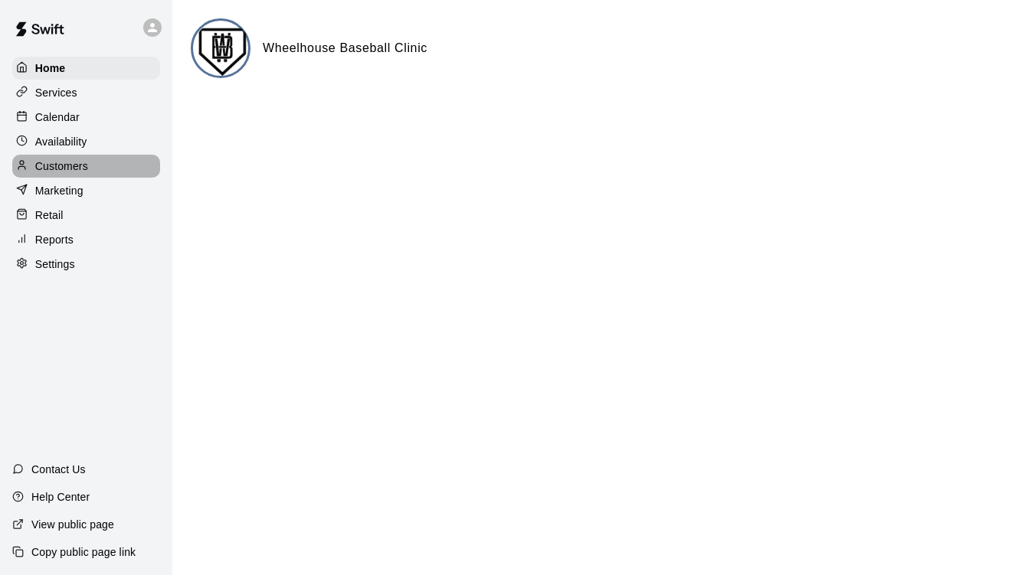
click at [62, 170] on p "Customers" at bounding box center [61, 166] width 53 height 15
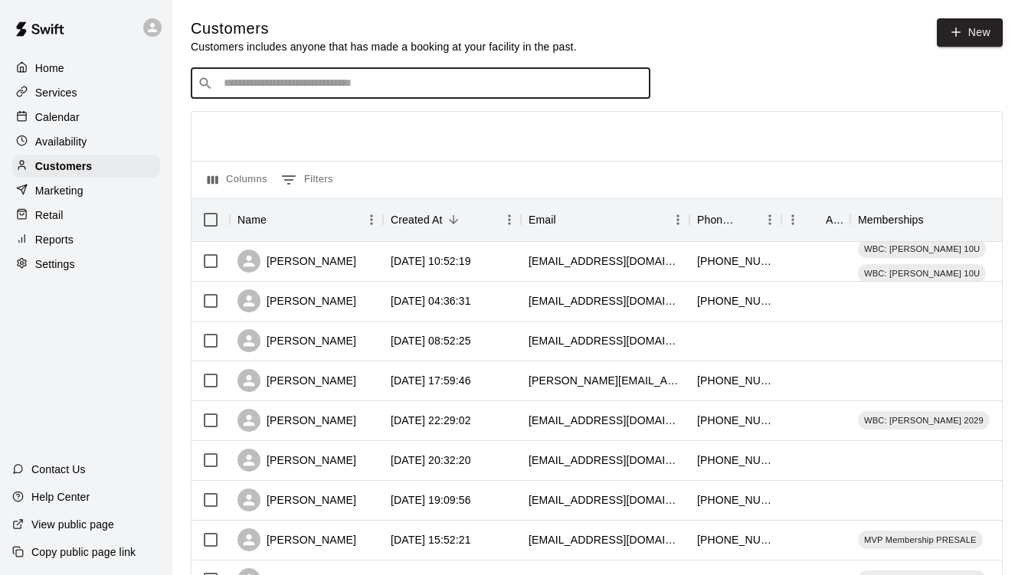
click at [433, 88] on input "Search customers by name or email" at bounding box center [431, 83] width 424 height 15
type input "***"
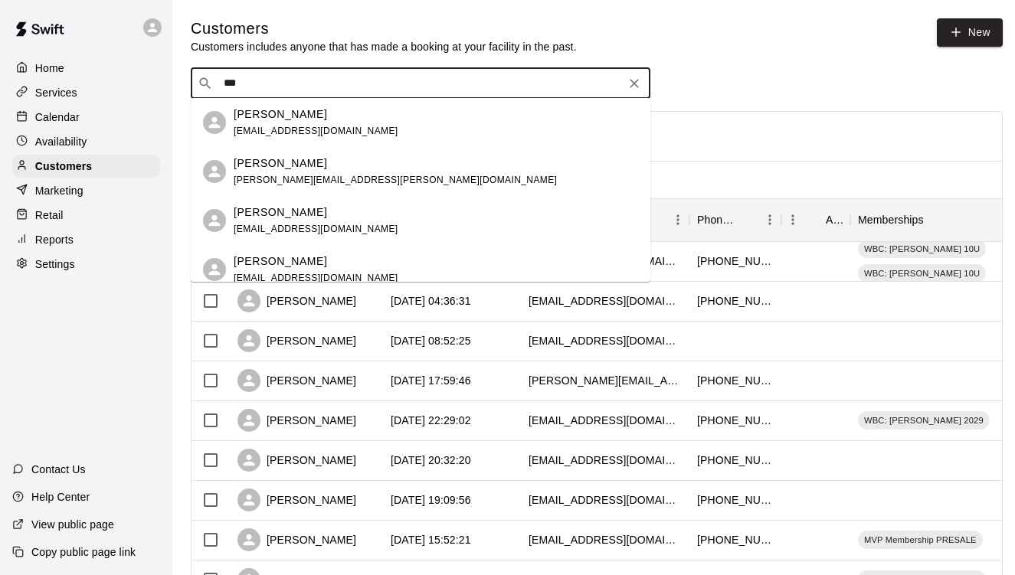
click at [359, 120] on div "[PERSON_NAME] [EMAIL_ADDRESS][DOMAIN_NAME]" at bounding box center [436, 122] width 404 height 33
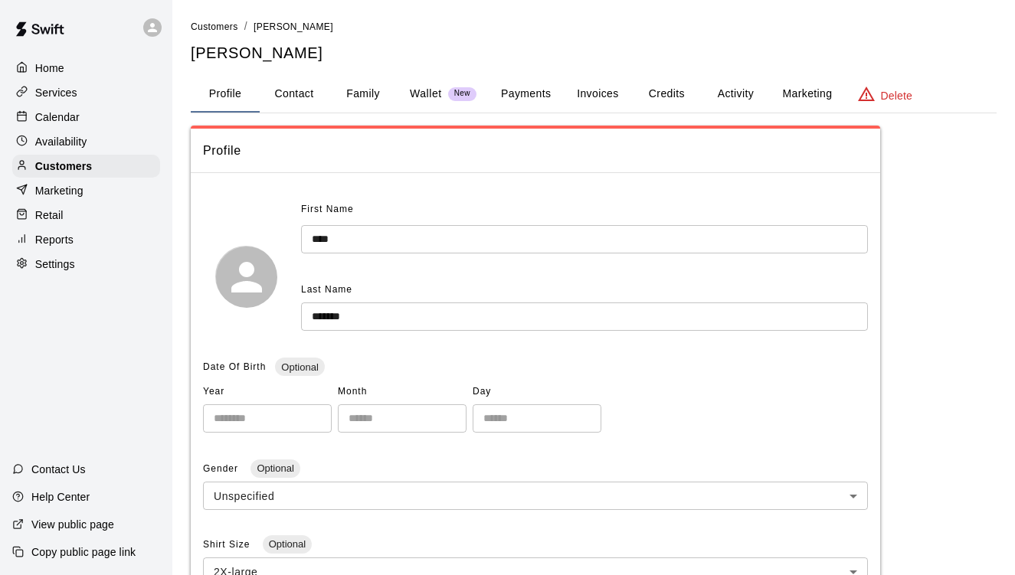
click at [719, 93] on button "Activity" at bounding box center [735, 94] width 69 height 37
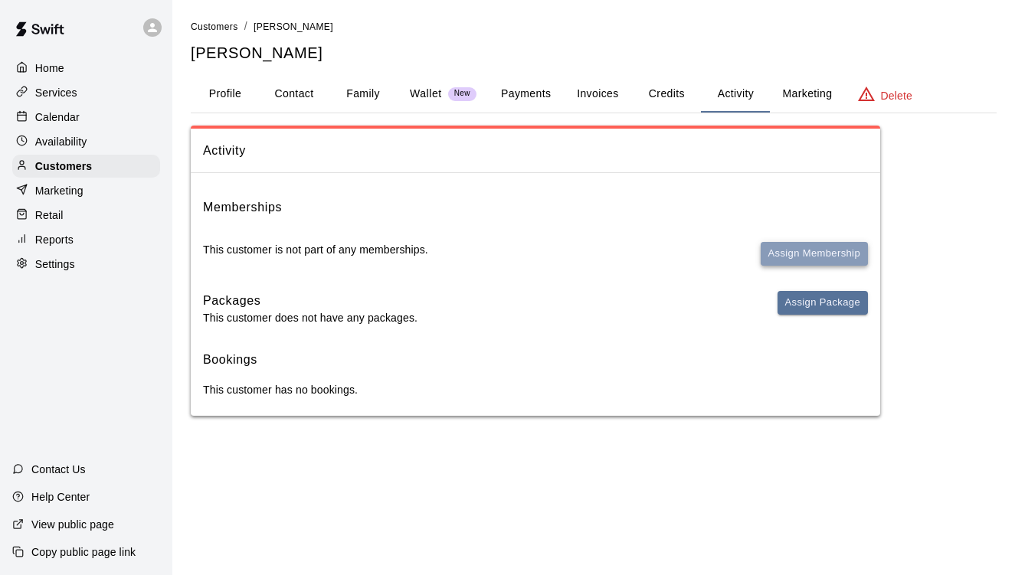
click at [824, 251] on button "Assign Membership" at bounding box center [814, 254] width 107 height 24
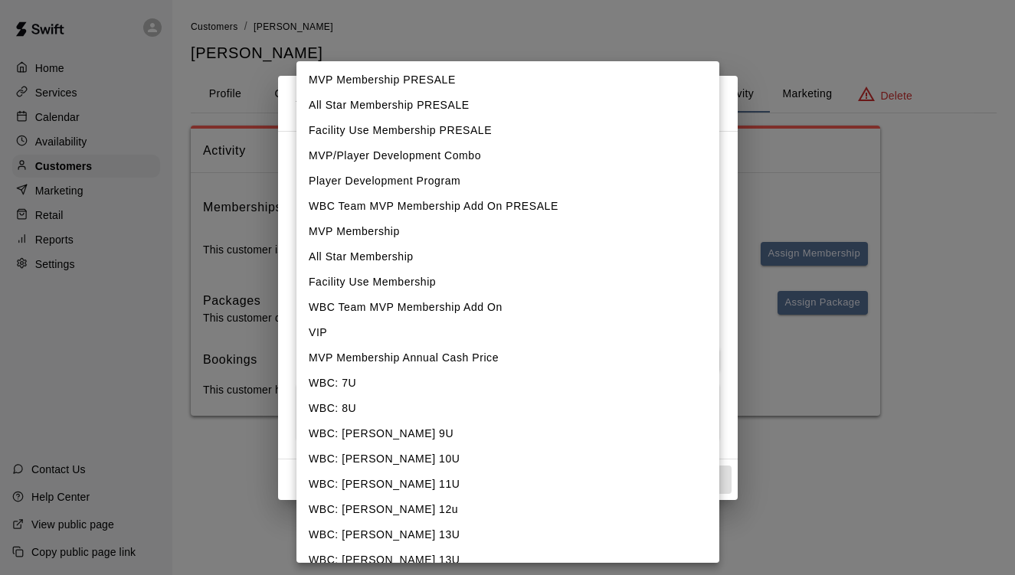
click at [592, 181] on body "Home Services Calendar Availability Customers Marketing Retail Reports Settings…" at bounding box center [507, 223] width 1015 height 447
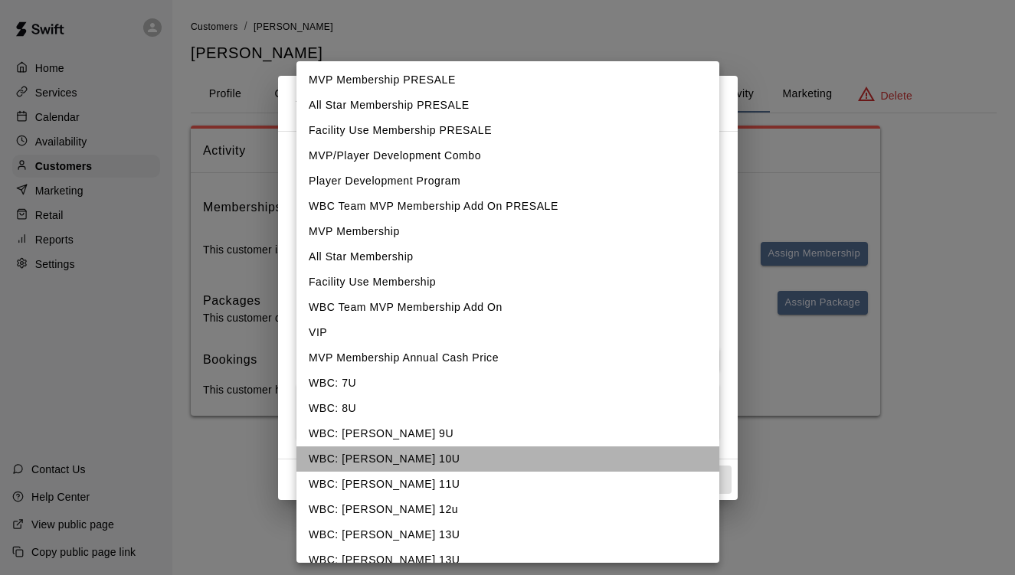
click at [396, 454] on li "WBC: [PERSON_NAME] 10U" at bounding box center [507, 459] width 423 height 25
type input "**********"
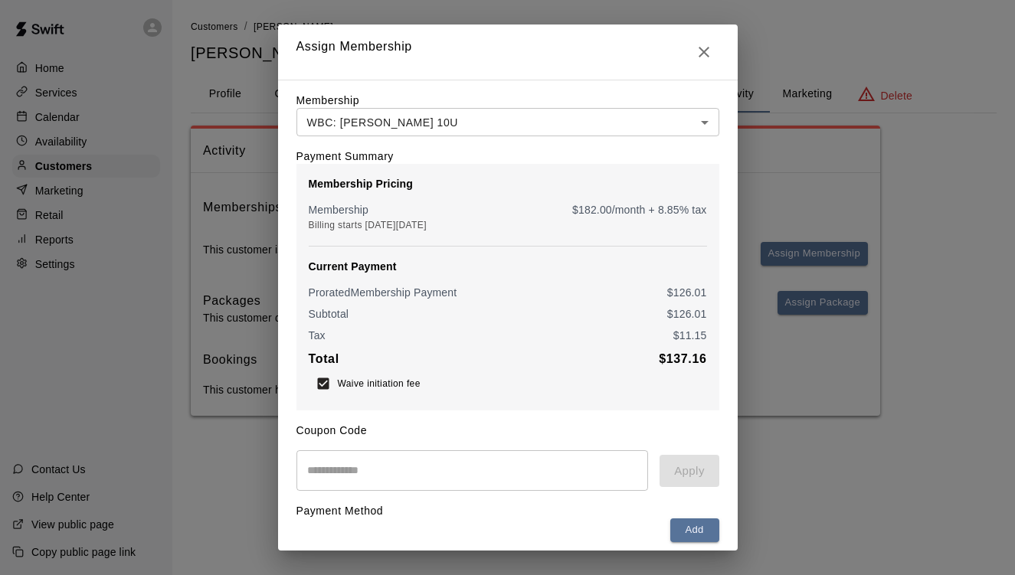
click at [640, 422] on div "Coupon Code ​ Apply" at bounding box center [507, 451] width 423 height 80
click at [680, 532] on button "Add" at bounding box center [694, 531] width 49 height 24
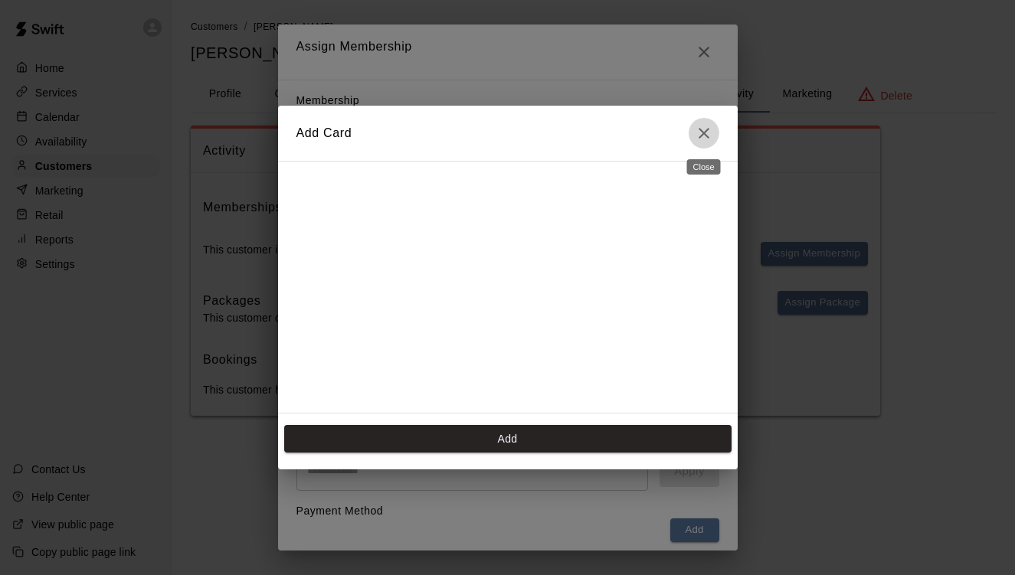
click at [710, 133] on icon "Close" at bounding box center [704, 133] width 18 height 18
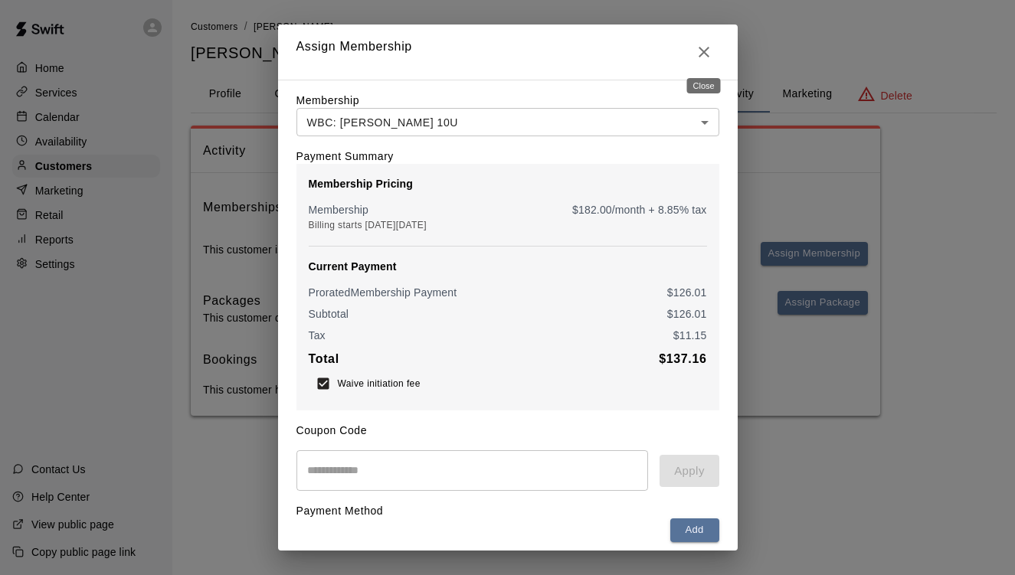
click at [702, 50] on icon "Close" at bounding box center [704, 52] width 11 height 11
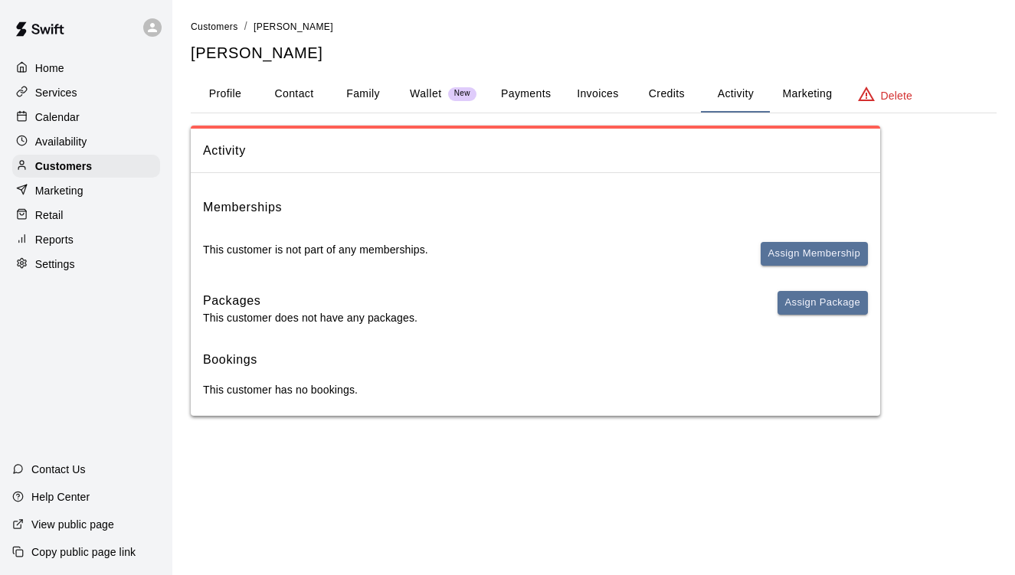
click at [518, 93] on button "Payments" at bounding box center [526, 94] width 74 height 37
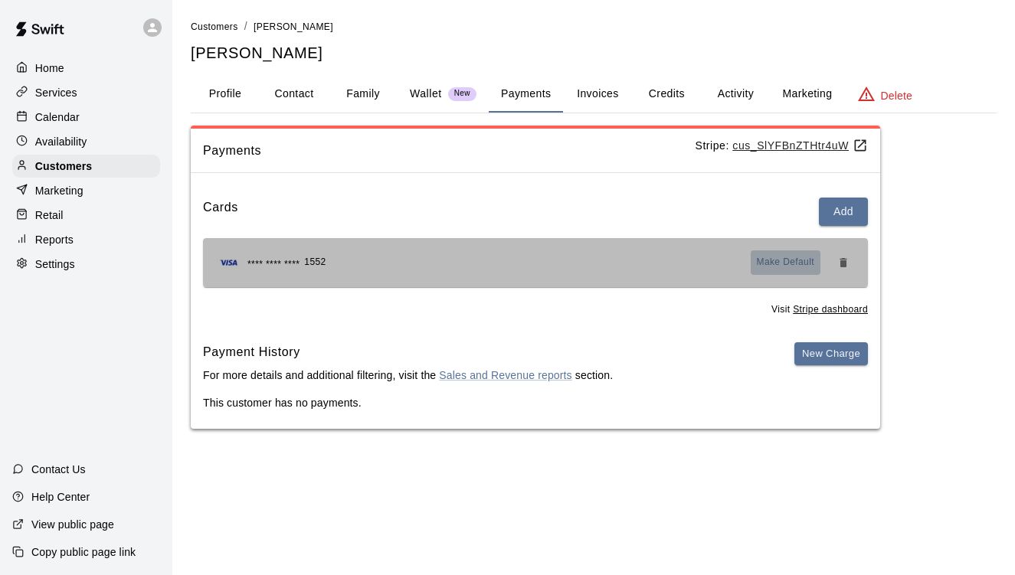
click at [761, 259] on span "Make Default" at bounding box center [786, 262] width 58 height 15
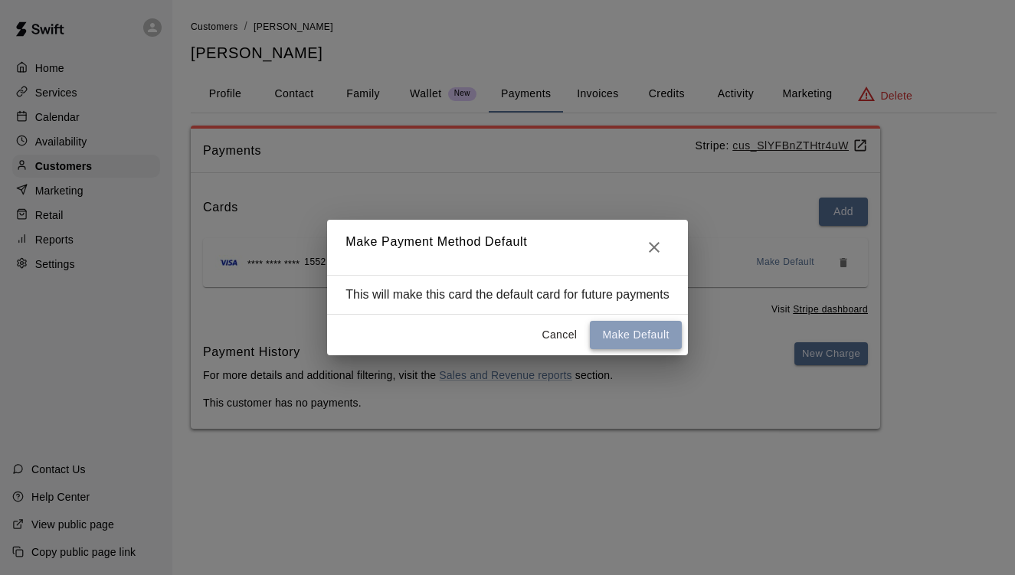
click at [621, 348] on button "Make Default" at bounding box center [635, 335] width 91 height 28
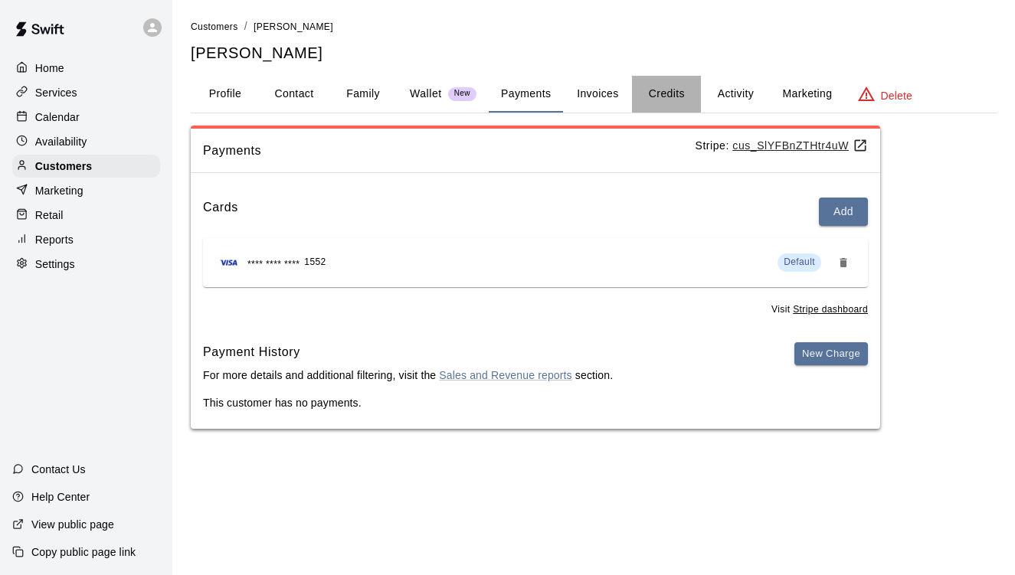
click at [649, 94] on button "Credits" at bounding box center [666, 94] width 69 height 37
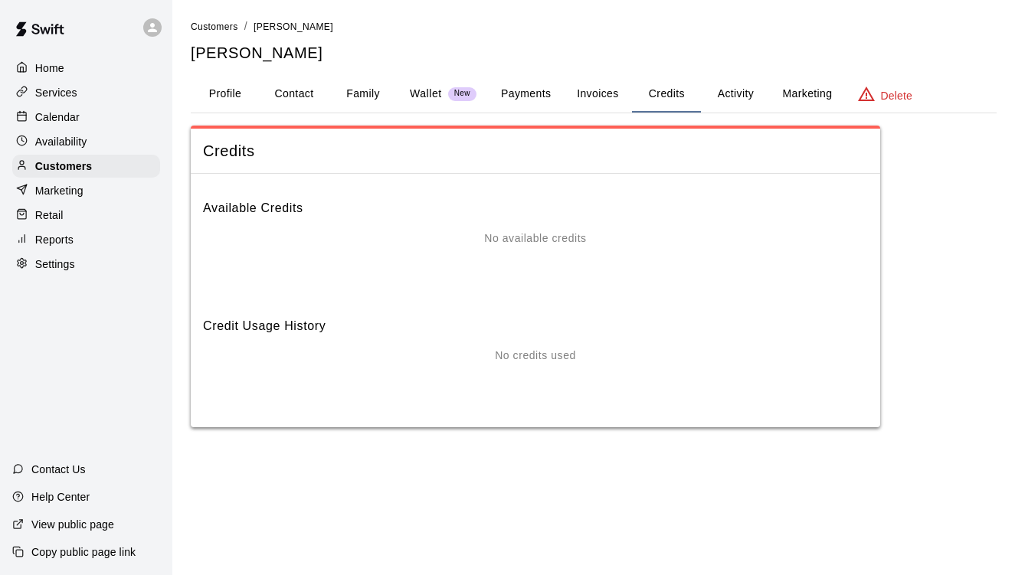
click at [433, 93] on p "Wallet" at bounding box center [426, 94] width 32 height 16
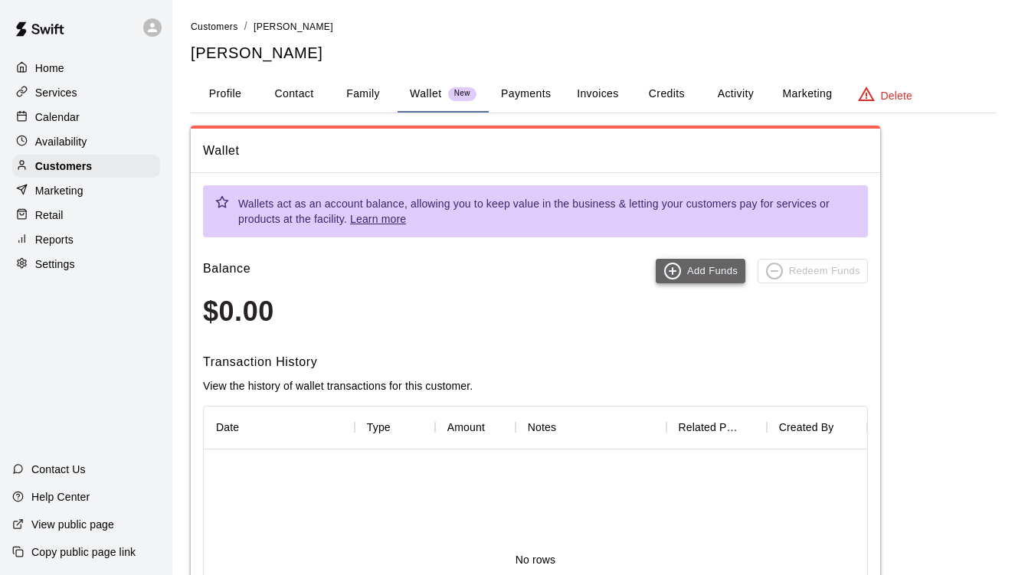
click at [718, 271] on button "Add Funds" at bounding box center [701, 271] width 90 height 25
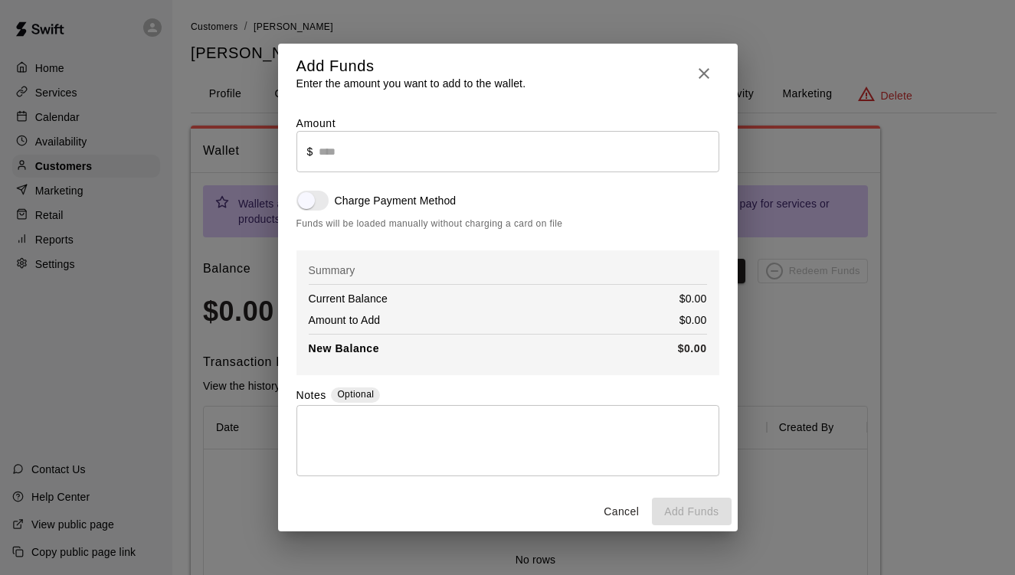
click at [313, 153] on div "​ $ ​" at bounding box center [507, 151] width 423 height 41
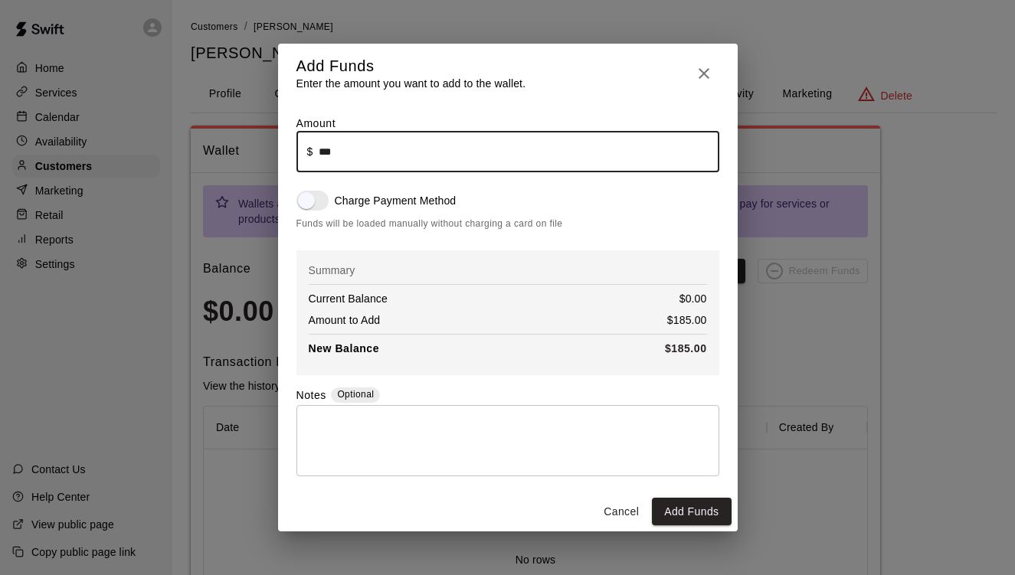
type input "******"
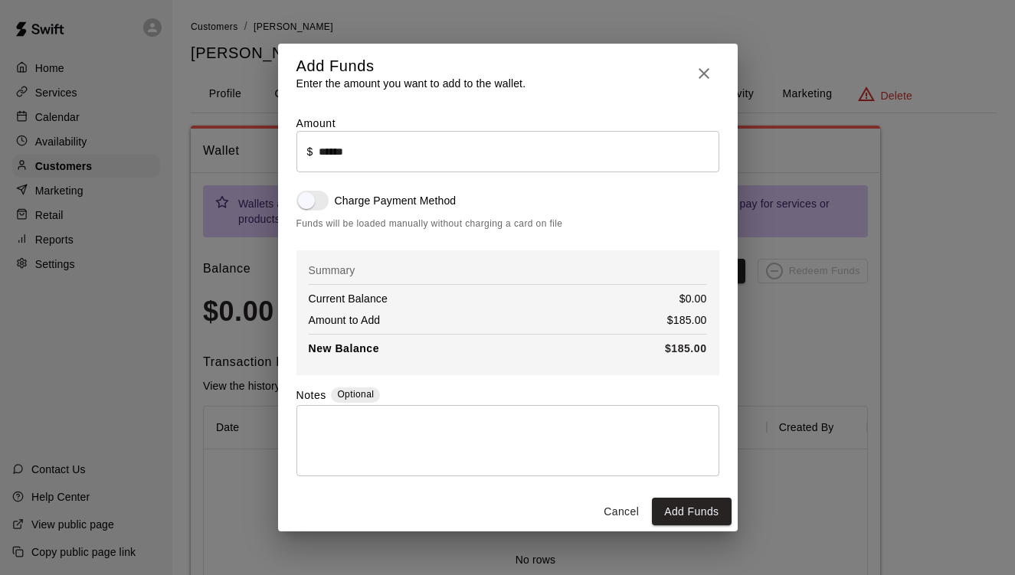
click at [561, 413] on div "* ​" at bounding box center [507, 440] width 423 height 71
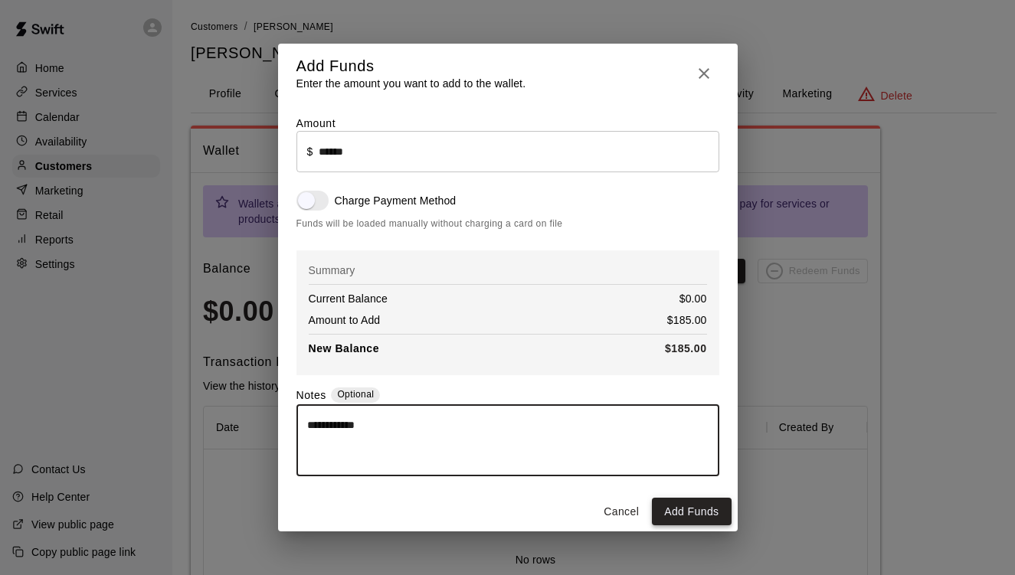
type textarea "**********"
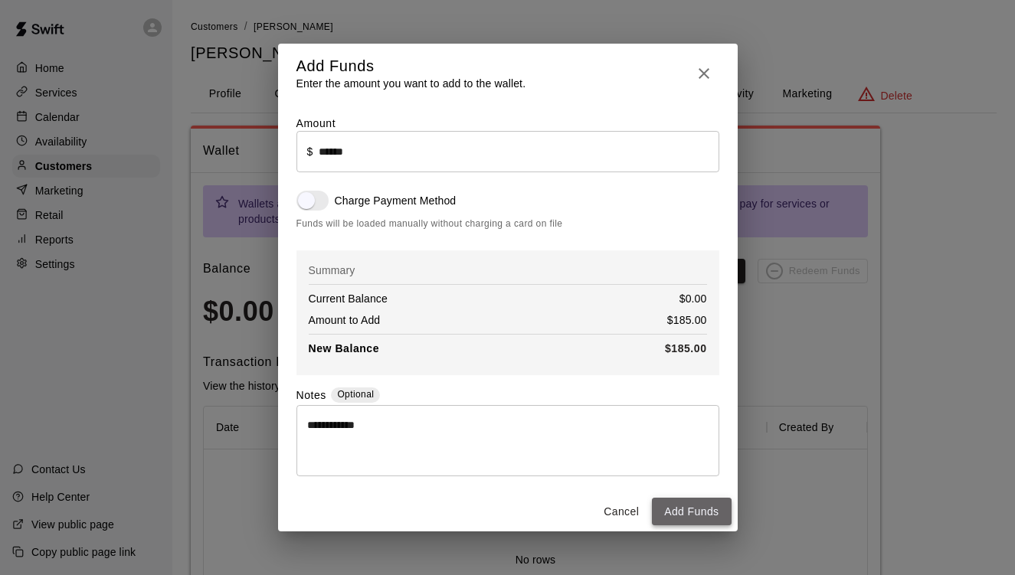
click at [696, 510] on button "Add Funds" at bounding box center [691, 512] width 79 height 28
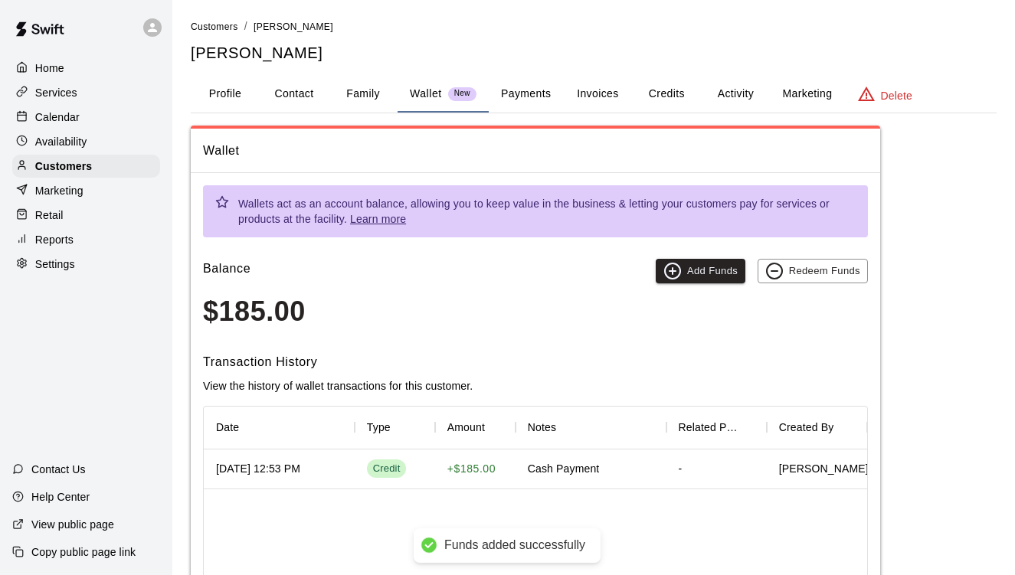
click at [921, 384] on div "Wallet Wallets act as an account balance, allowing you to keep value in the bus…" at bounding box center [594, 426] width 806 height 601
click at [719, 98] on button "Activity" at bounding box center [735, 94] width 69 height 37
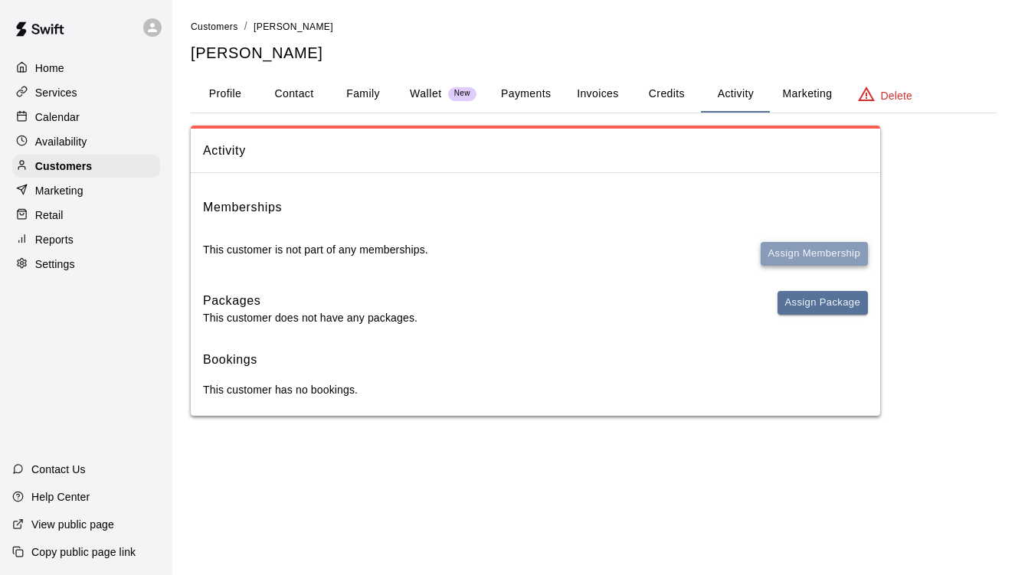
click at [790, 251] on button "Assign Membership" at bounding box center [814, 254] width 107 height 24
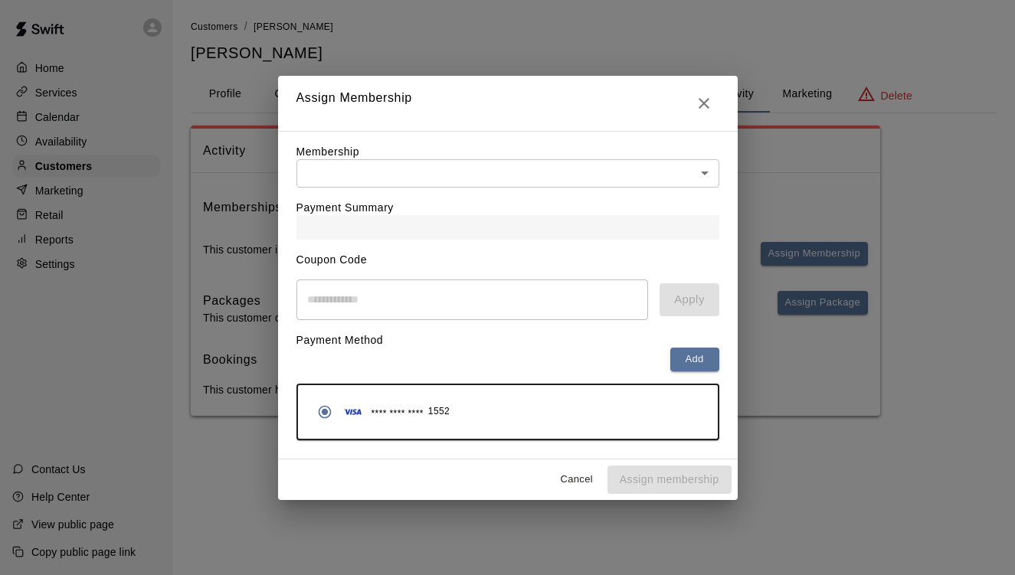
click at [578, 171] on body "Home Services Calendar Availability Customers Marketing Retail Reports Settings…" at bounding box center [507, 223] width 1015 height 447
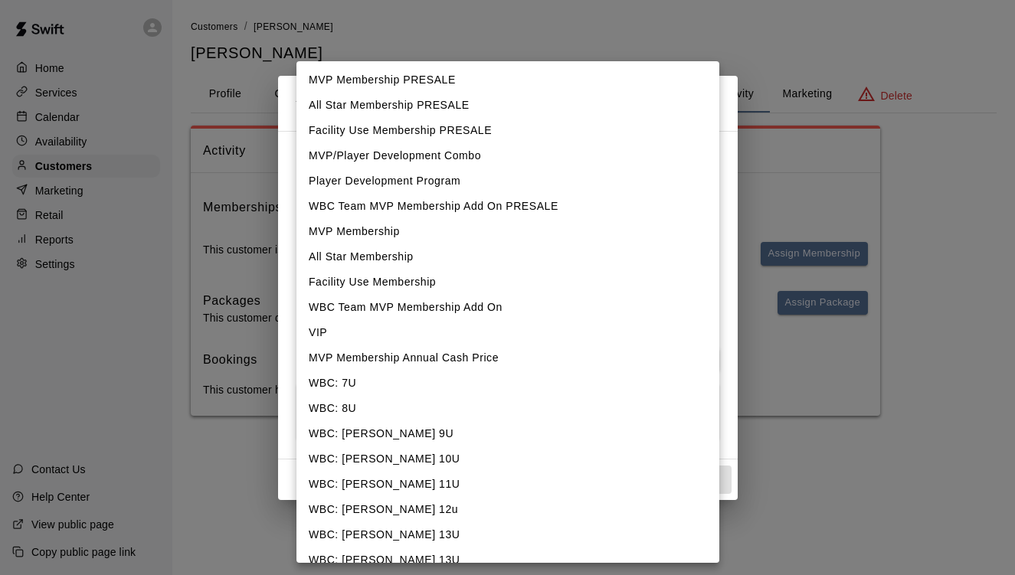
click at [397, 451] on li "WBC: [PERSON_NAME] 10U" at bounding box center [507, 459] width 423 height 25
type input "**********"
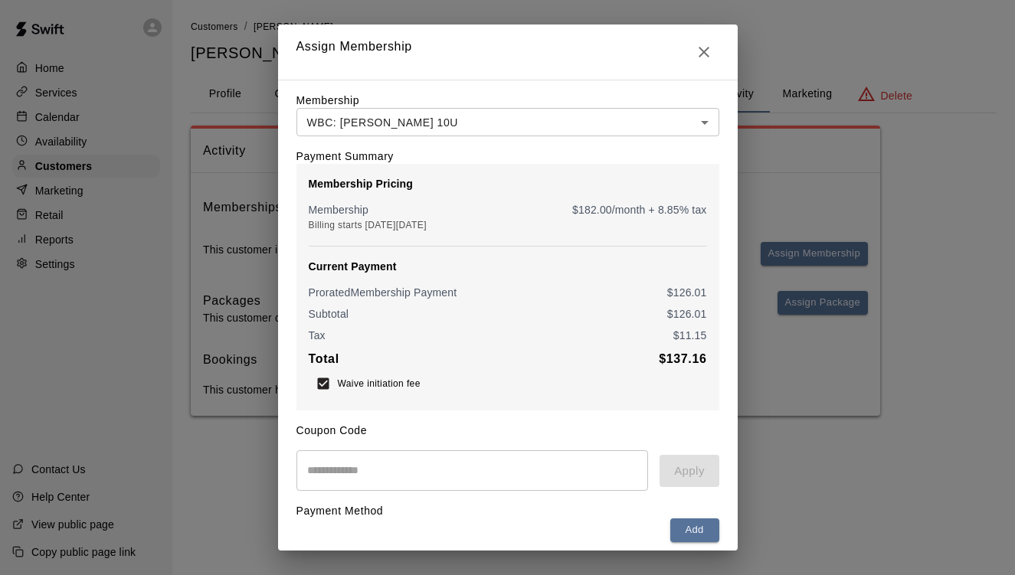
click at [615, 509] on div "Payment Method Add **** **** **** 1552" at bounding box center [507, 551] width 423 height 120
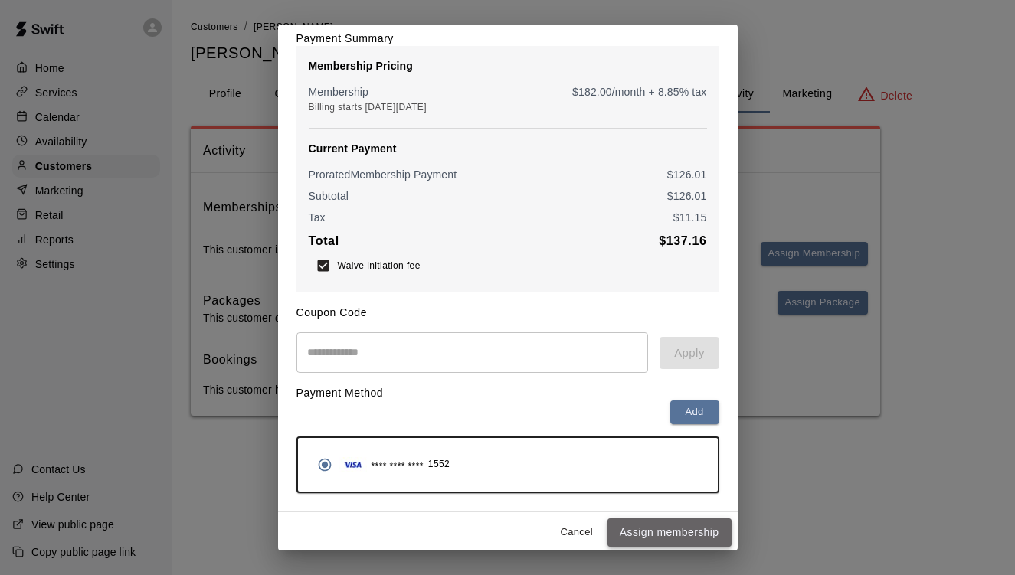
click at [676, 525] on button "Assign membership" at bounding box center [669, 533] width 124 height 28
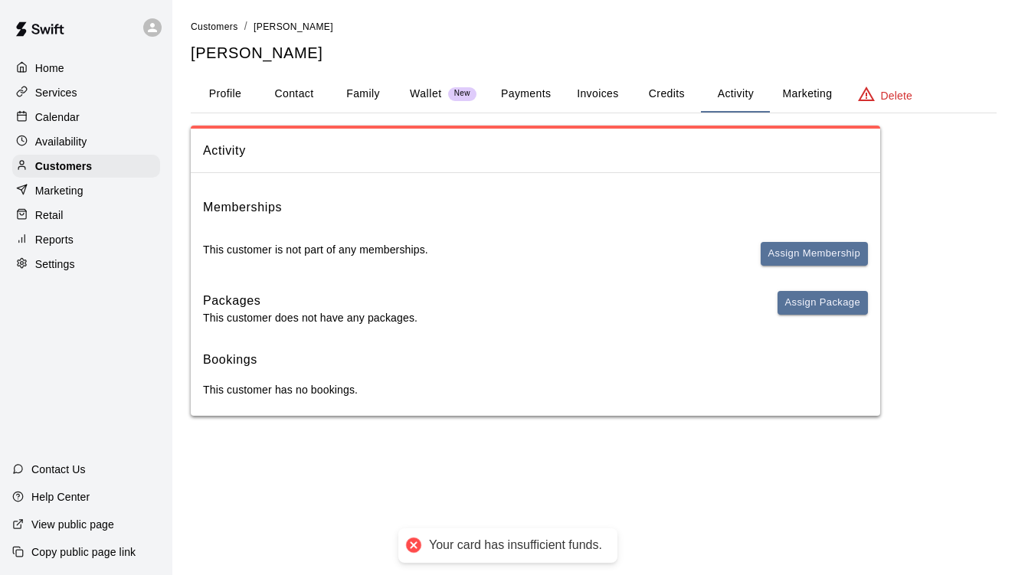
scroll to position [0, 0]
click at [828, 253] on button "Assign Membership" at bounding box center [814, 254] width 107 height 24
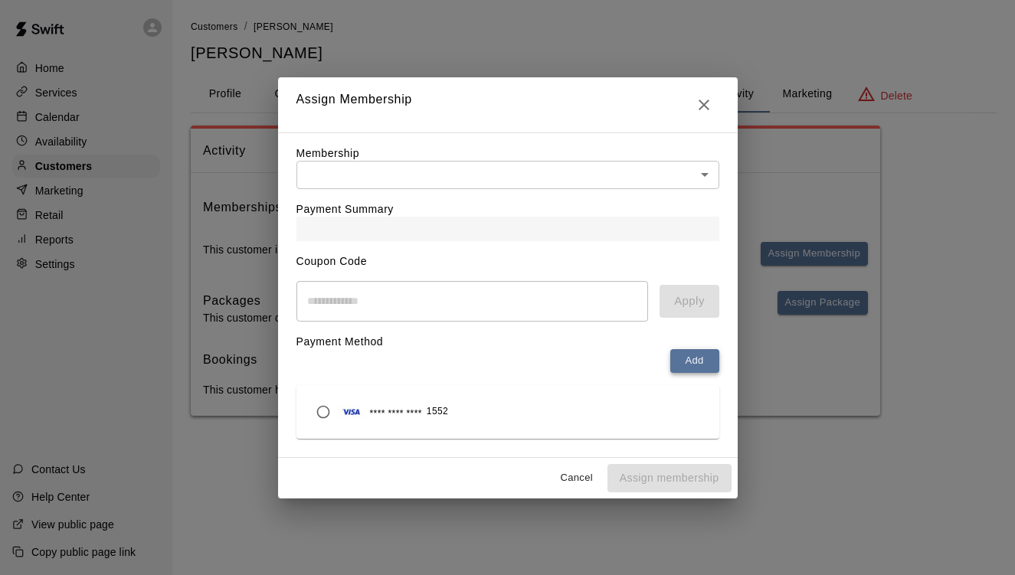
click at [689, 356] on button "Add" at bounding box center [694, 361] width 49 height 24
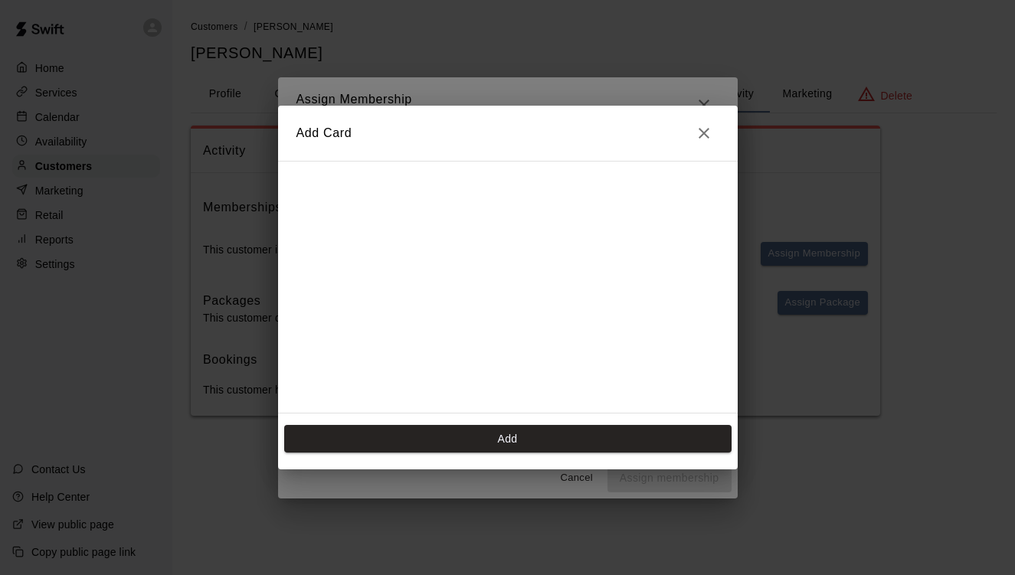
click at [739, 296] on div "Add Card Add" at bounding box center [507, 287] width 1015 height 575
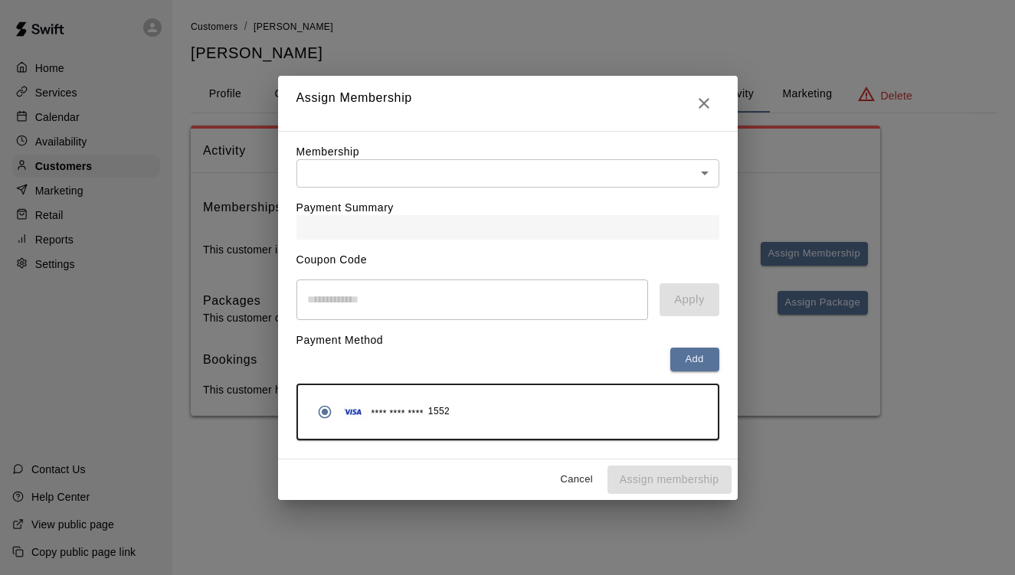
click at [728, 293] on div "Membership ​ ​ Payment Summary Coupon Code ​ Apply Payment Method Add **** ****…" at bounding box center [508, 295] width 460 height 329
click at [701, 102] on icon "Close" at bounding box center [704, 103] width 11 height 11
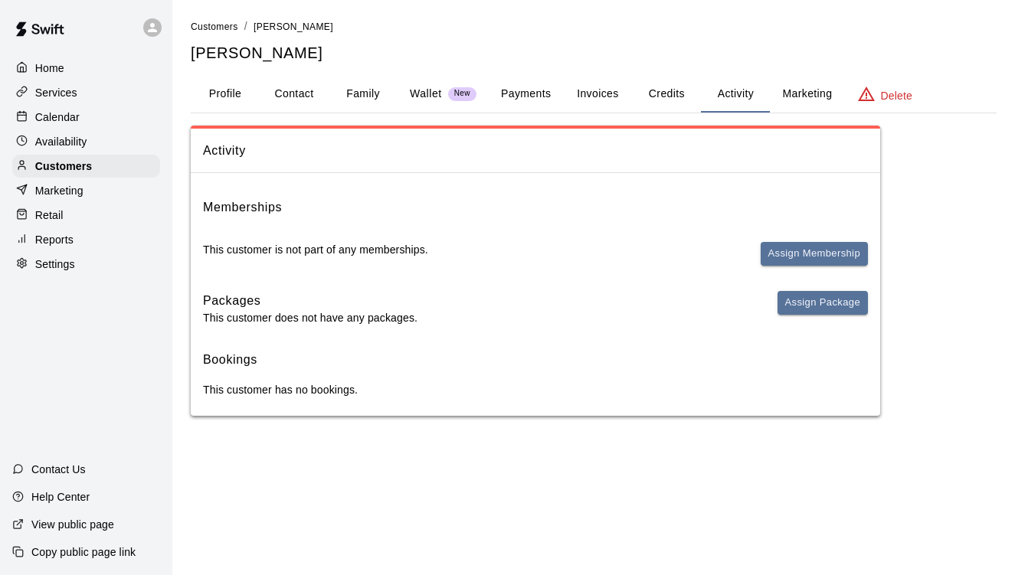
click at [434, 87] on p "Wallet" at bounding box center [426, 94] width 32 height 16
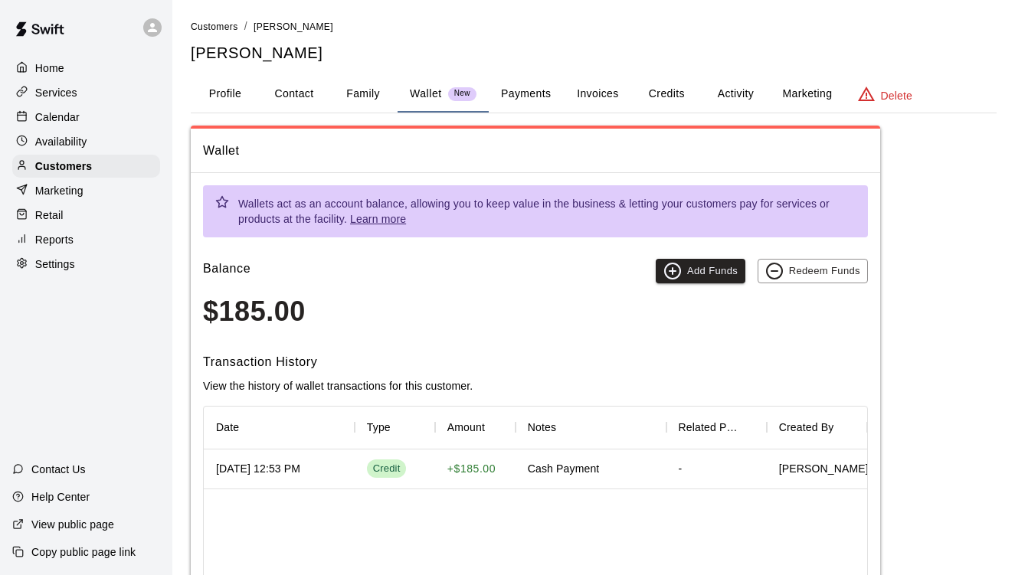
click at [699, 465] on div "-" at bounding box center [716, 470] width 100 height 40
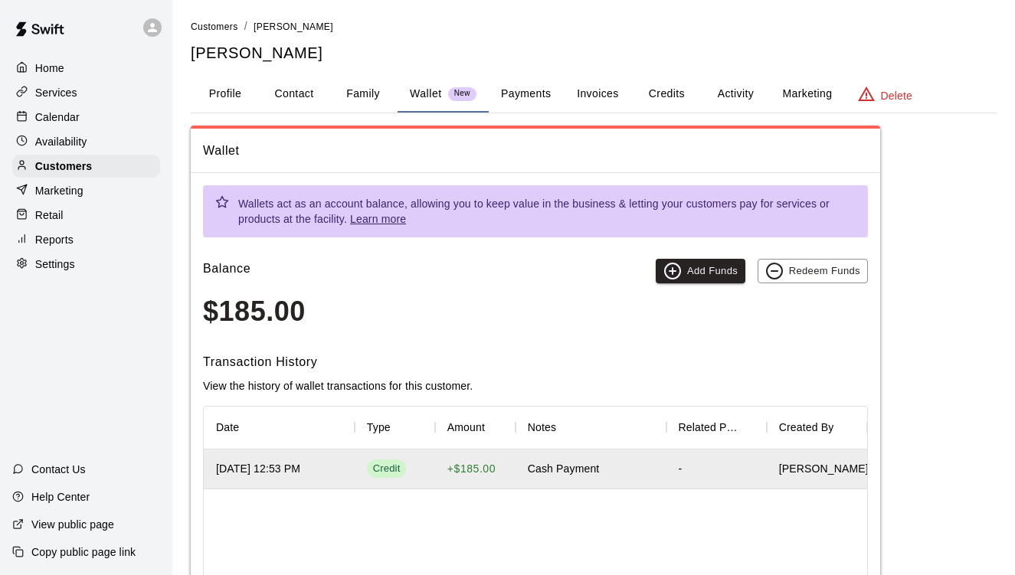
click at [300, 466] on div "Aug 10, 2025 12:53 PM" at bounding box center [258, 468] width 84 height 15
click at [575, 358] on h6 "Transaction History" at bounding box center [535, 362] width 665 height 20
click at [775, 267] on icon "button" at bounding box center [774, 271] width 18 height 18
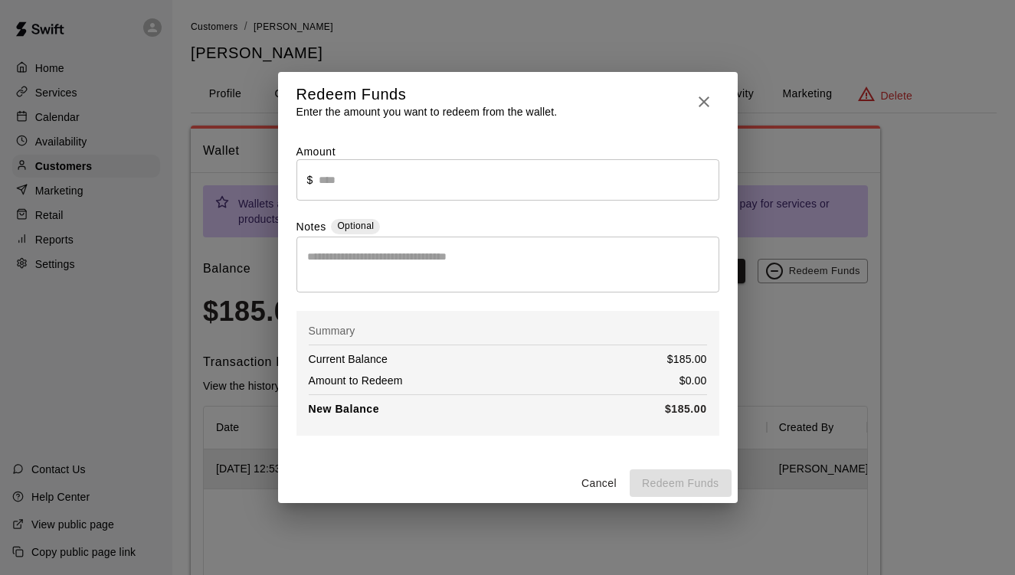
click at [394, 182] on input "text" at bounding box center [519, 179] width 400 height 41
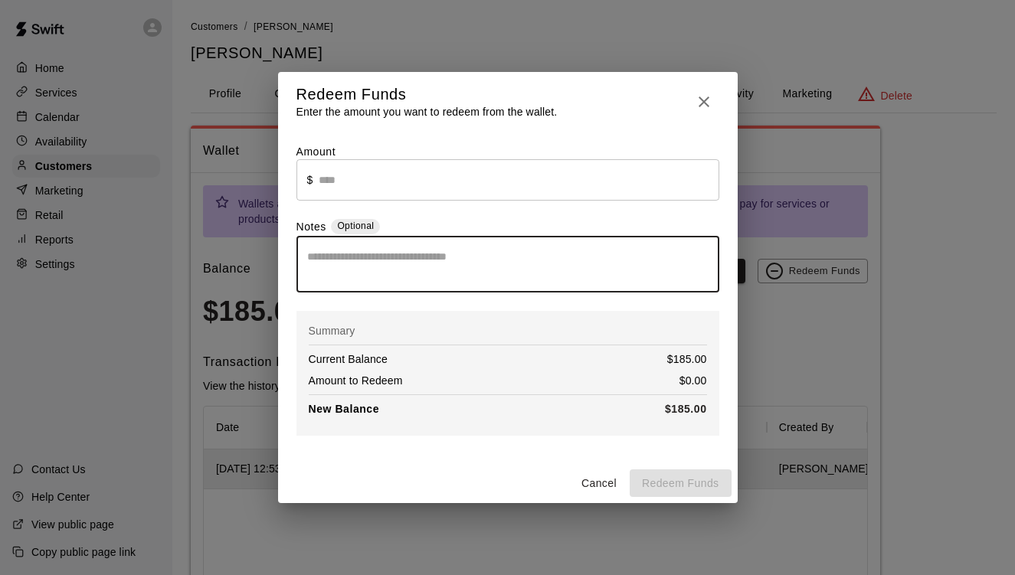
click at [378, 262] on textarea at bounding box center [507, 264] width 401 height 31
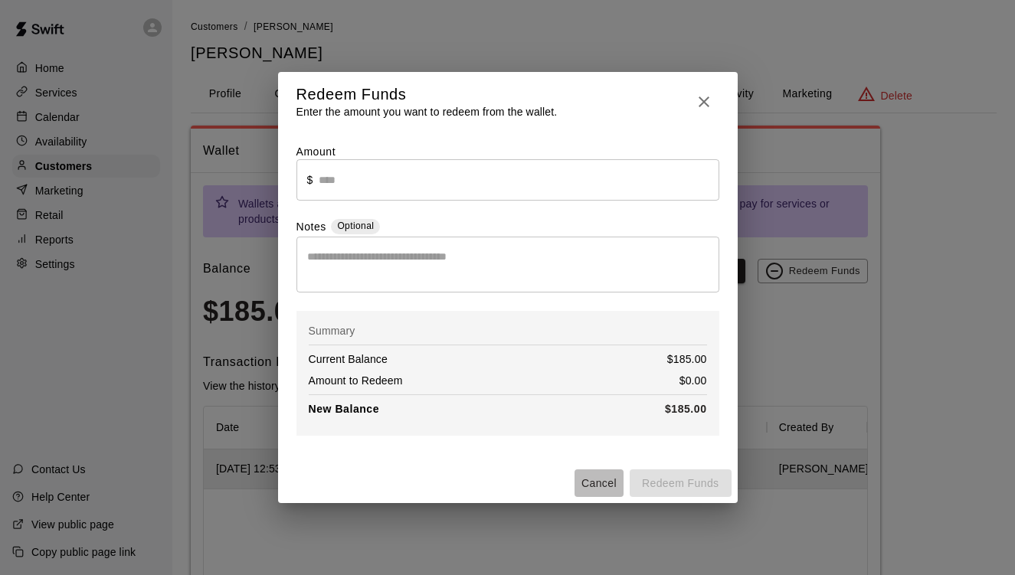
click at [607, 488] on button "Cancel" at bounding box center [599, 484] width 49 height 28
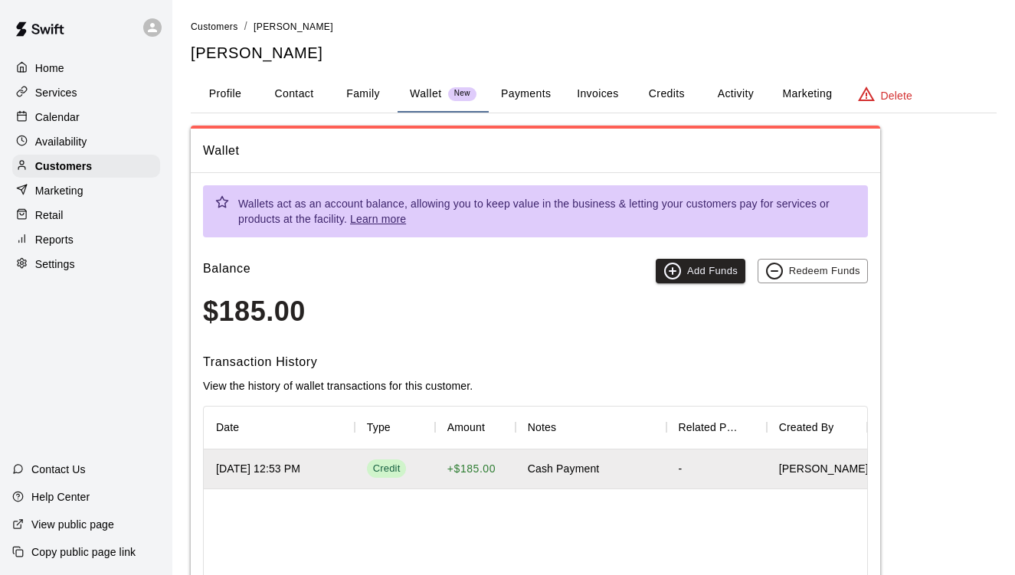
click at [537, 92] on button "Payments" at bounding box center [526, 94] width 74 height 37
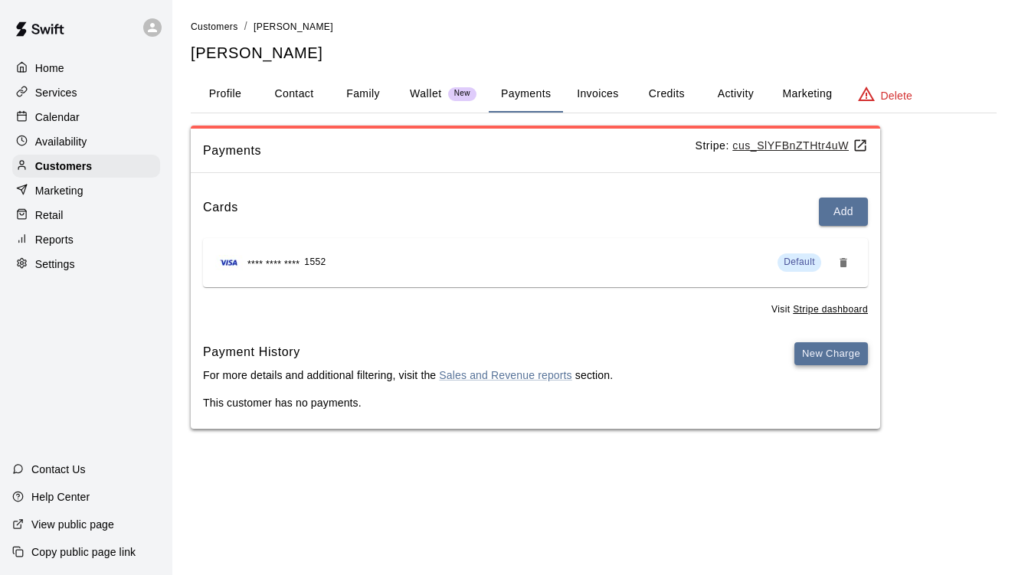
click at [812, 353] on button "New Charge" at bounding box center [831, 354] width 74 height 24
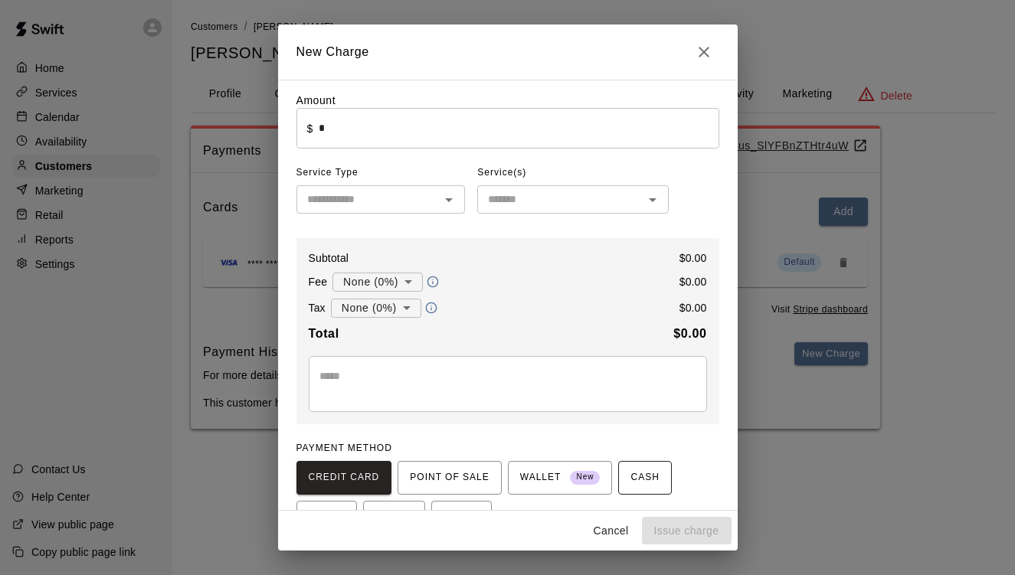
click at [647, 483] on span "CASH" at bounding box center [644, 478] width 28 height 25
click at [460, 138] on input "*" at bounding box center [519, 128] width 400 height 41
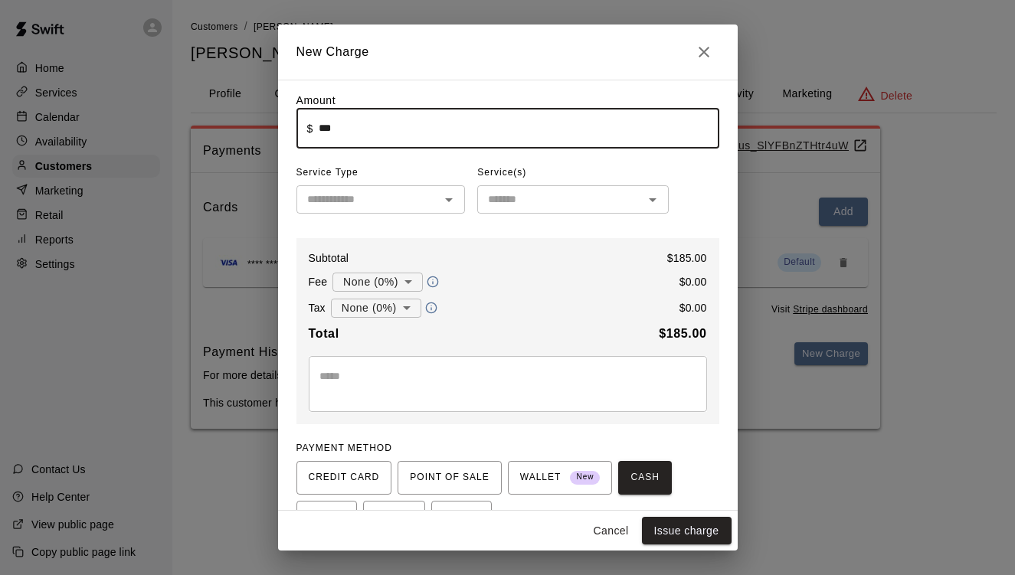
type input "******"
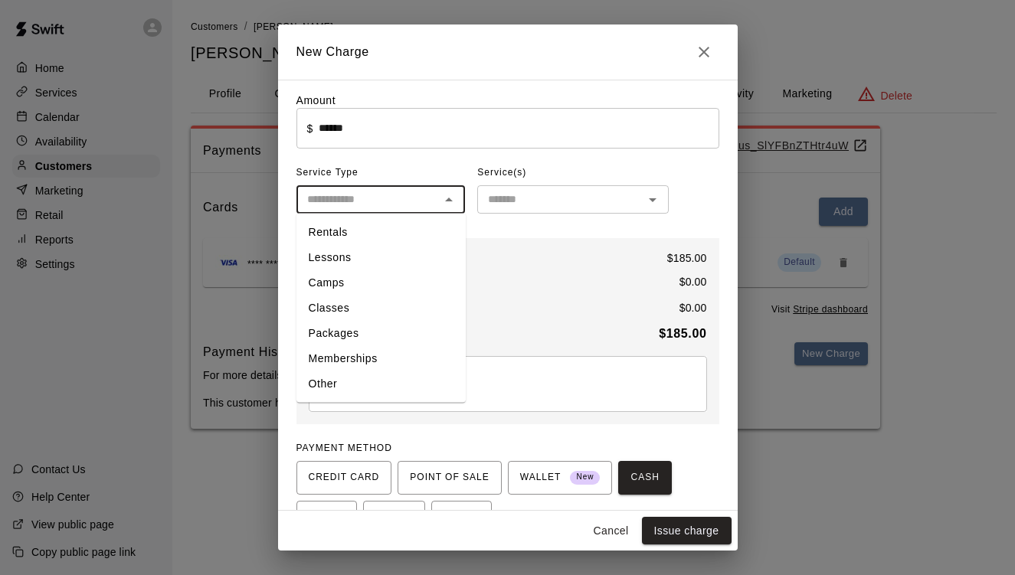
click at [427, 201] on input "text" at bounding box center [368, 199] width 135 height 19
click at [379, 352] on li "Memberships" at bounding box center [380, 358] width 169 height 25
type input "**********"
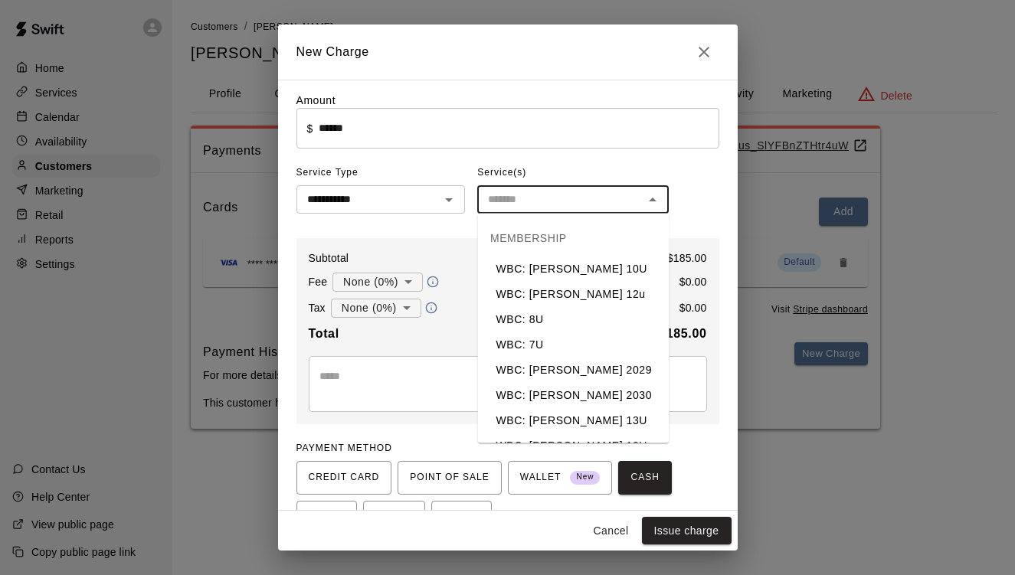
click at [573, 206] on input "text" at bounding box center [560, 199] width 157 height 19
click at [568, 270] on li "WBC: [PERSON_NAME] 10U" at bounding box center [574, 269] width 192 height 25
type input "**********"
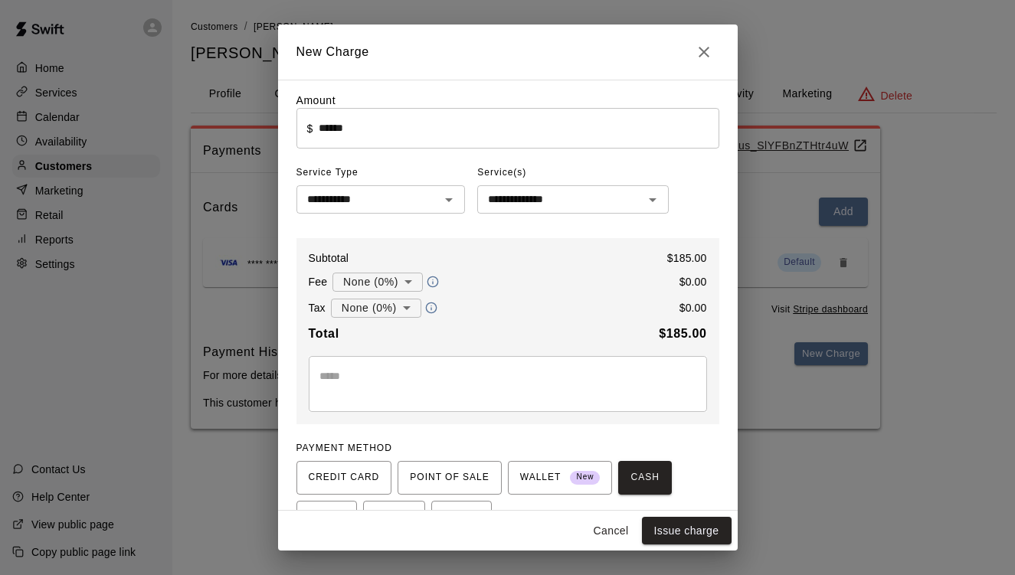
click at [694, 444] on div "PAYMENT METHOD CREDIT CARD POINT OF SALE WALLET New CASH CHECK VENMO OTHER" at bounding box center [507, 486] width 423 height 98
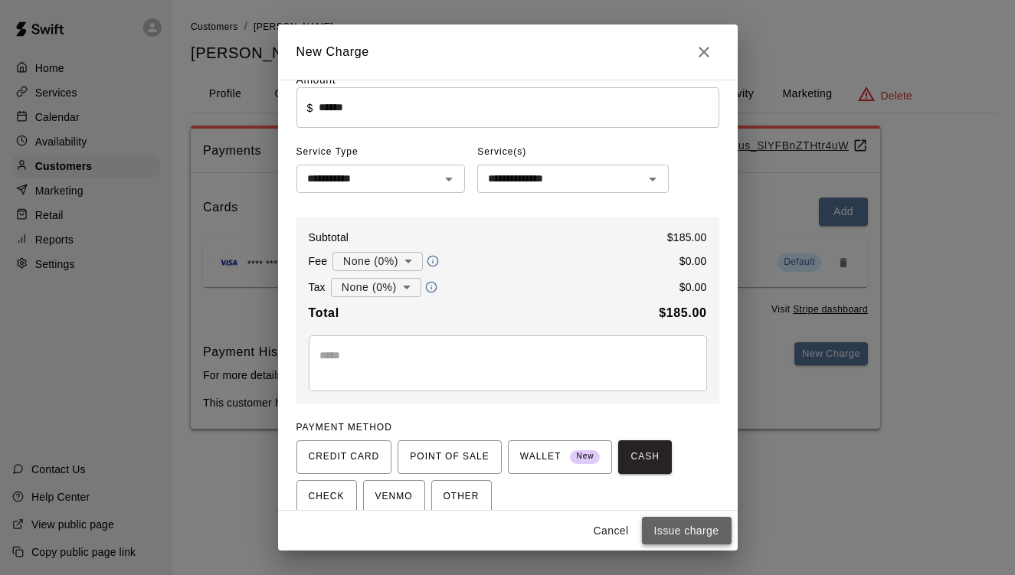
click at [695, 530] on button "Issue charge" at bounding box center [687, 531] width 90 height 28
type input "*"
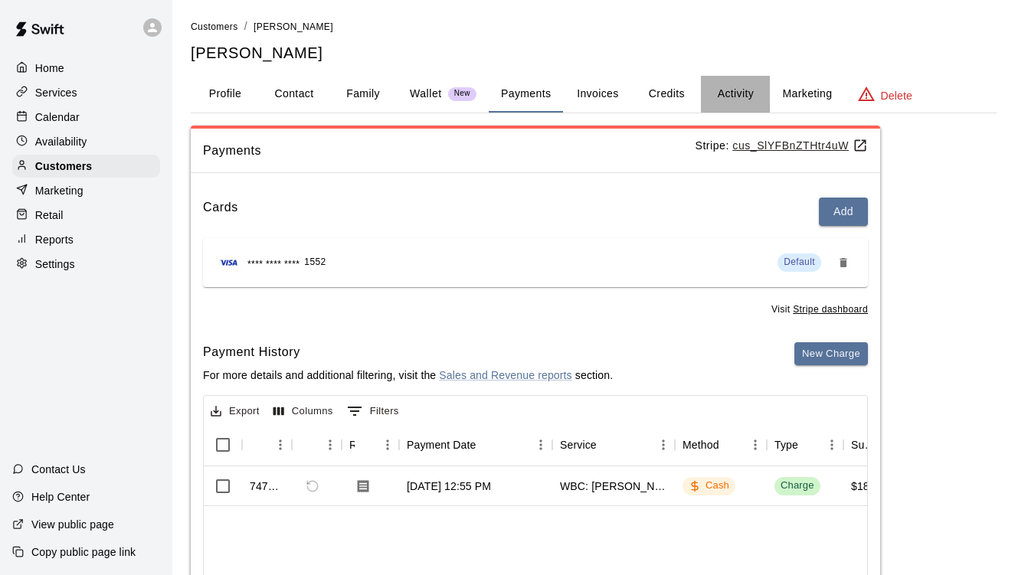
click at [719, 97] on button "Activity" at bounding box center [735, 94] width 69 height 37
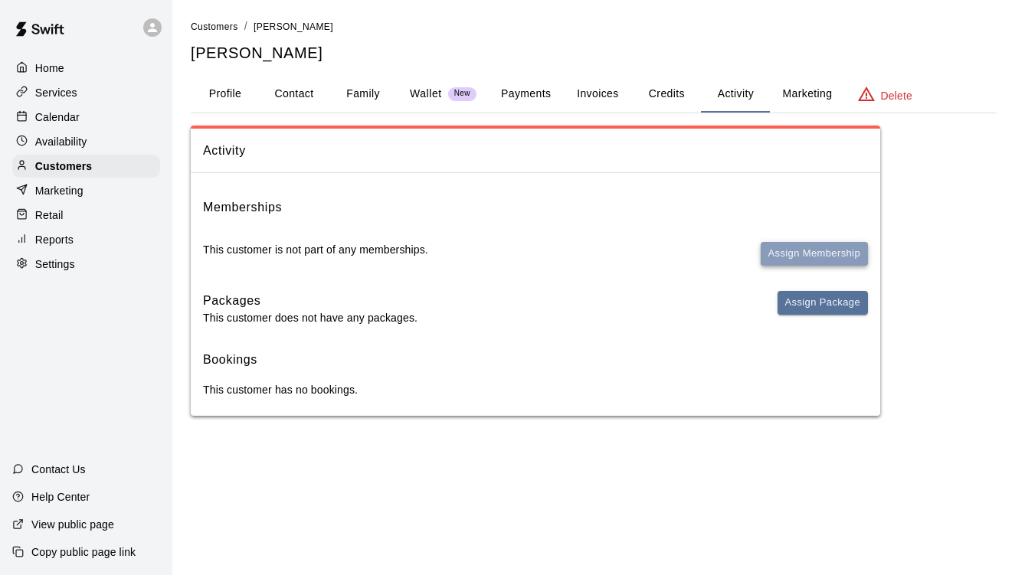
click at [793, 249] on button "Assign Membership" at bounding box center [814, 254] width 107 height 24
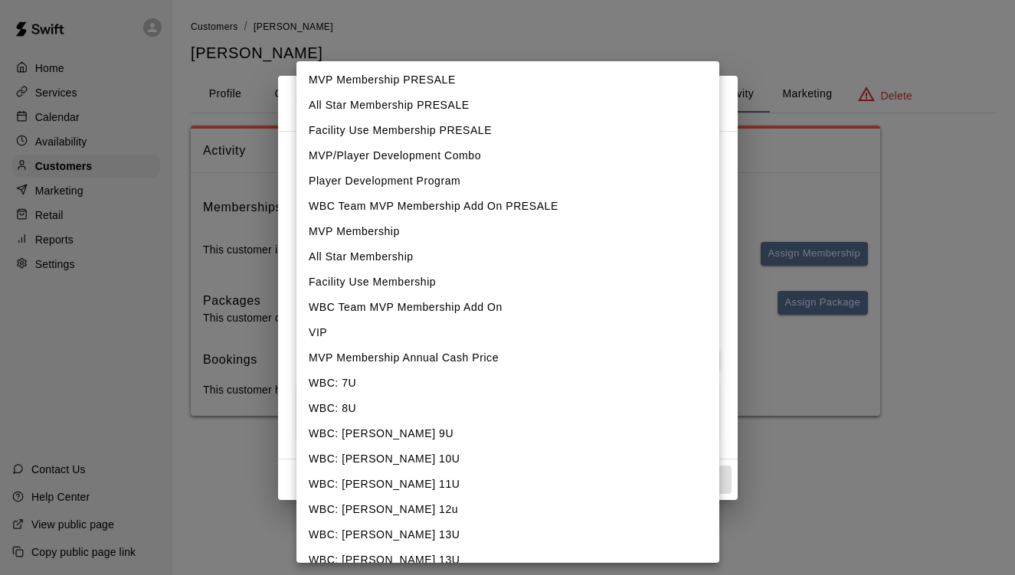
click at [459, 174] on body "Home Services Calendar Availability Customers Marketing Retail Reports Settings…" at bounding box center [507, 223] width 1015 height 447
click at [372, 465] on li "WBC: [PERSON_NAME] 10U" at bounding box center [507, 459] width 423 height 25
type input "**********"
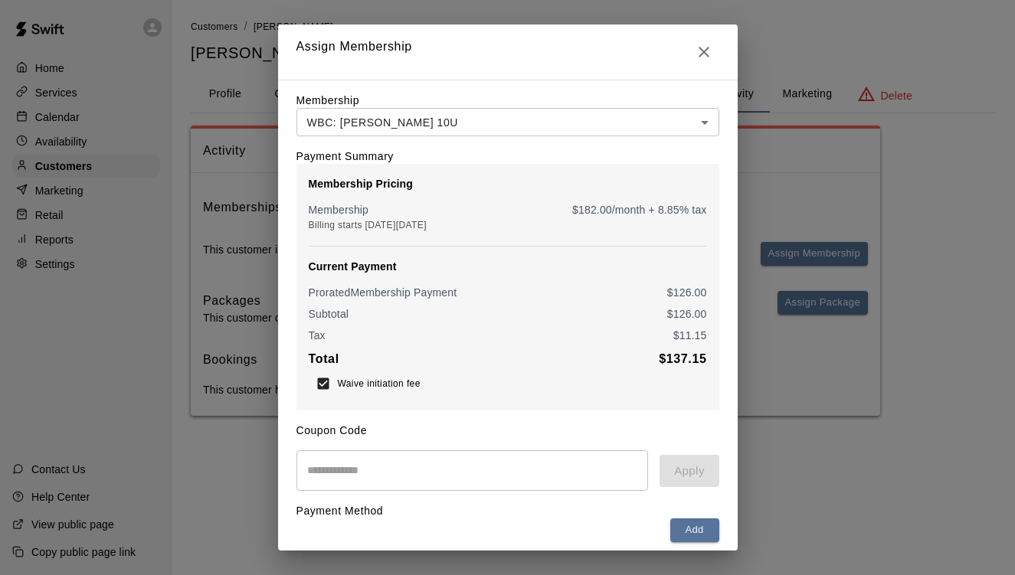
click at [625, 521] on div "Add" at bounding box center [507, 531] width 423 height 24
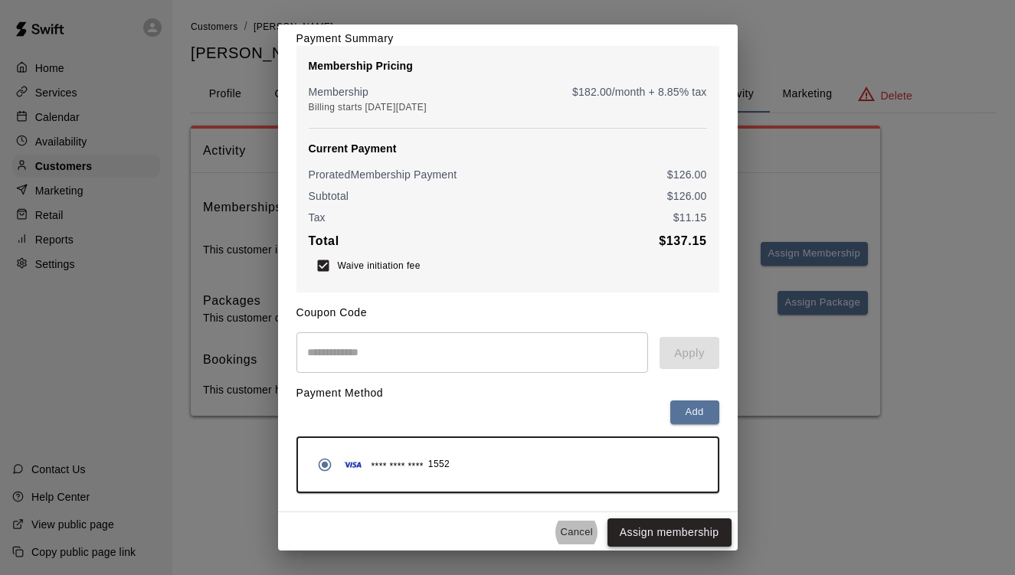
click at [702, 535] on button "Assign membership" at bounding box center [669, 533] width 124 height 28
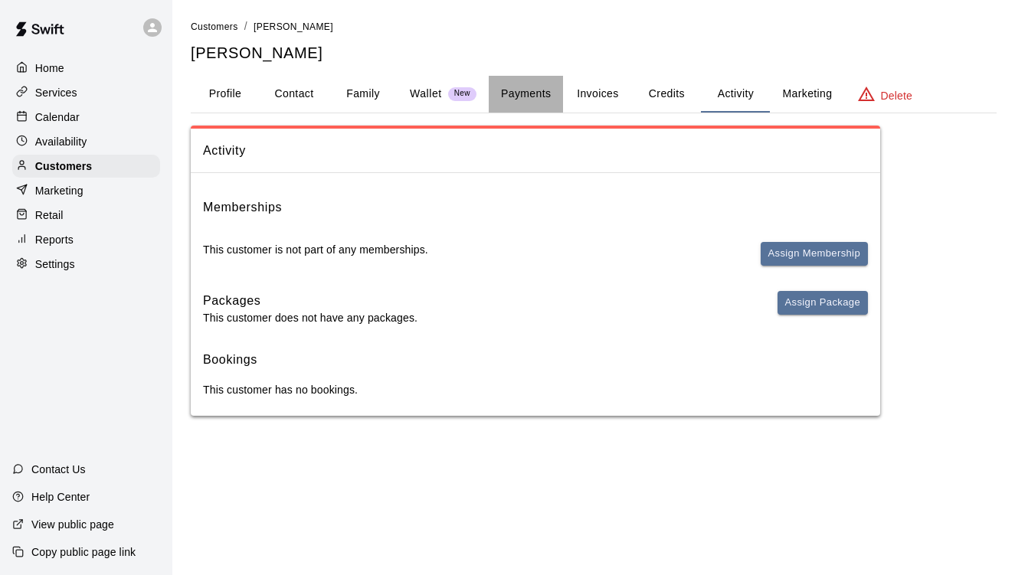
click at [518, 96] on button "Payments" at bounding box center [526, 94] width 74 height 37
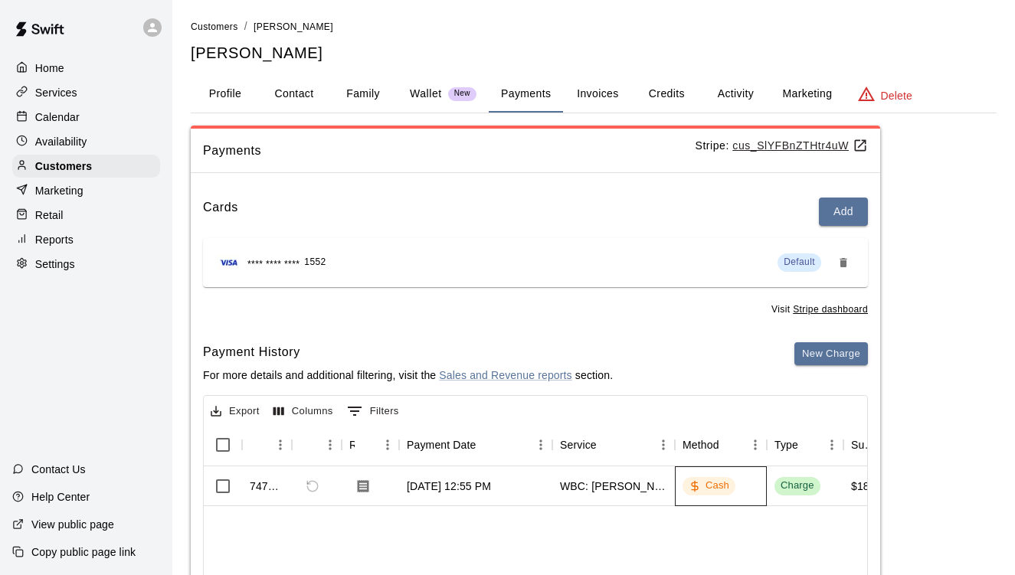
click at [761, 484] on div "Cash" at bounding box center [721, 487] width 92 height 40
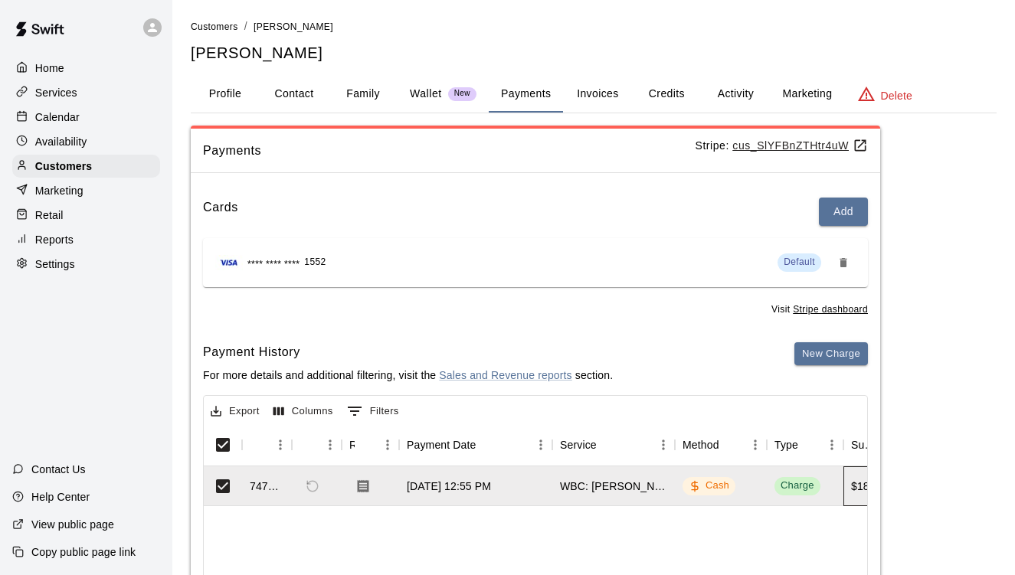
click at [852, 490] on div "$185.00" at bounding box center [871, 486] width 40 height 15
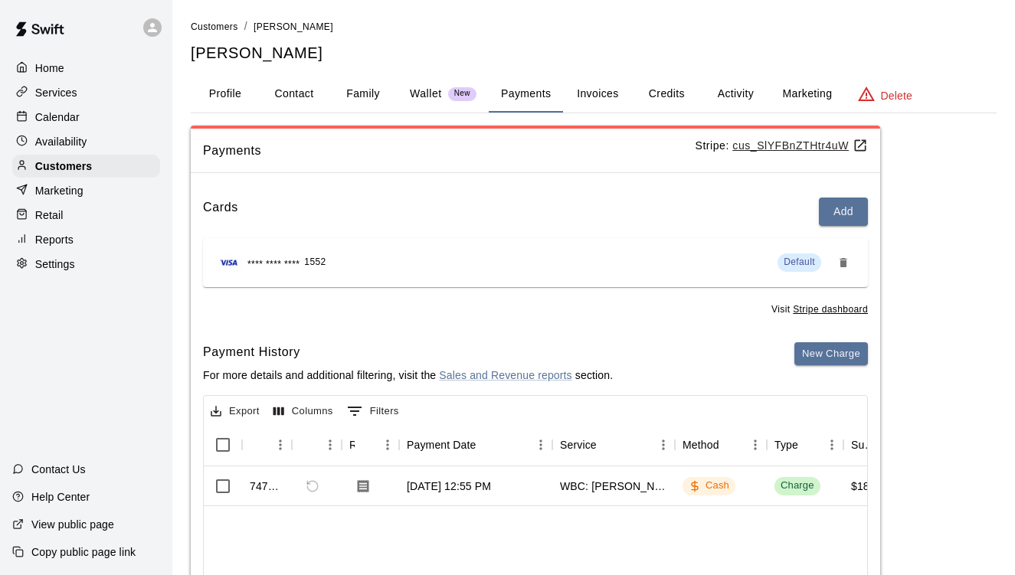
click at [947, 345] on div "Payments Stripe: cus_SlYFBnZTHtr4uW Cards Add **** **** **** 1552 Default Visit…" at bounding box center [594, 435] width 806 height 618
click at [54, 169] on p "Customers" at bounding box center [63, 166] width 57 height 15
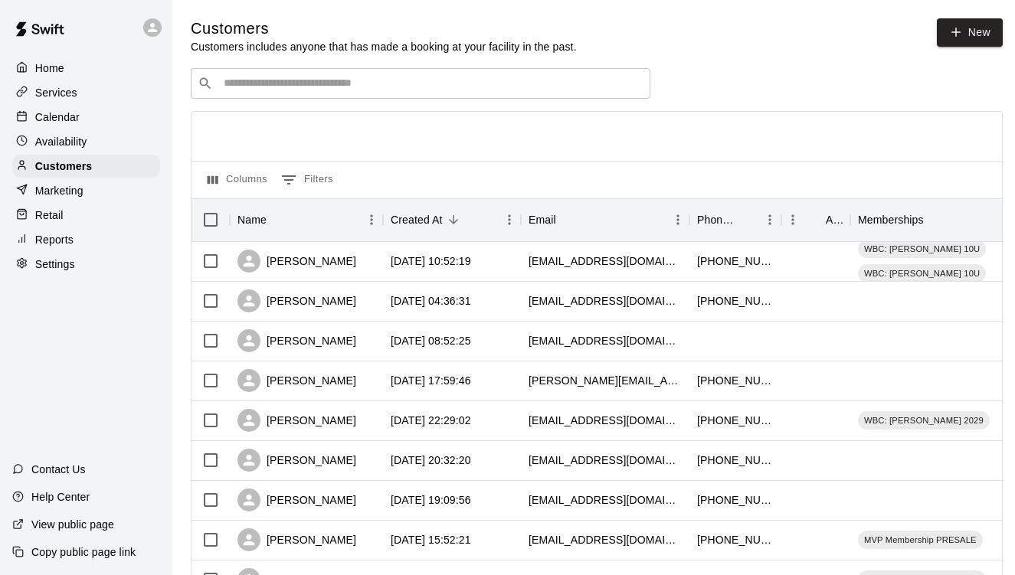
click at [428, 91] on div "​ ​" at bounding box center [421, 83] width 460 height 31
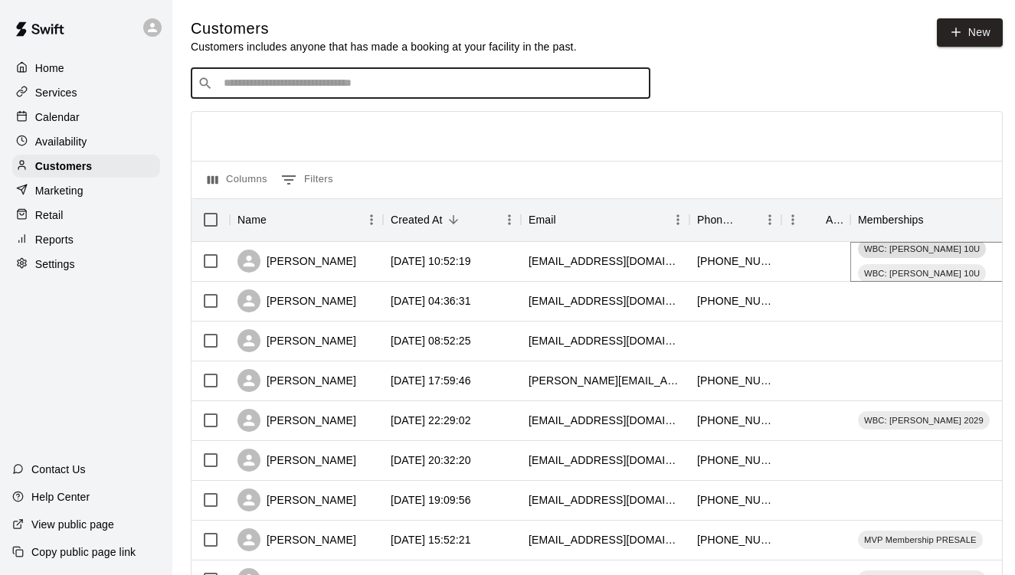
click at [900, 255] on span "WBC: [PERSON_NAME] 10U" at bounding box center [922, 249] width 128 height 12
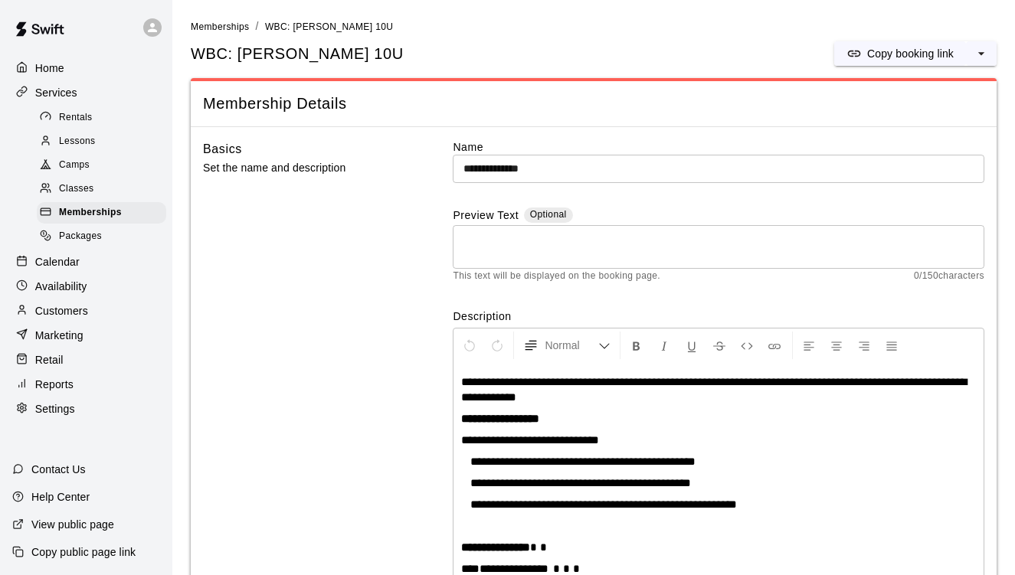
scroll to position [256, 0]
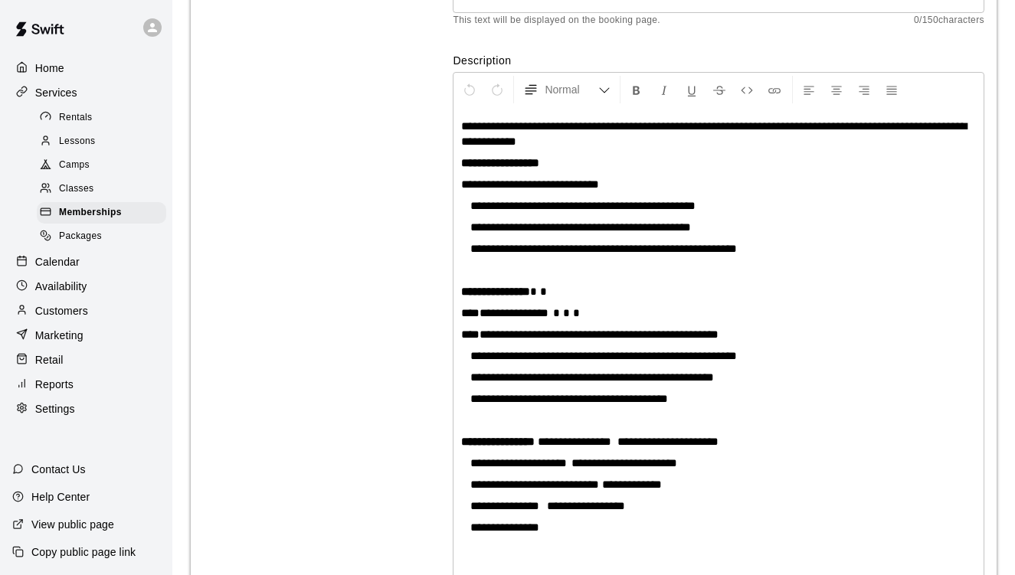
click at [390, 205] on div "Basics Set the name and description" at bounding box center [304, 252] width 203 height 736
click at [123, 213] on div "Memberships" at bounding box center [101, 212] width 129 height 21
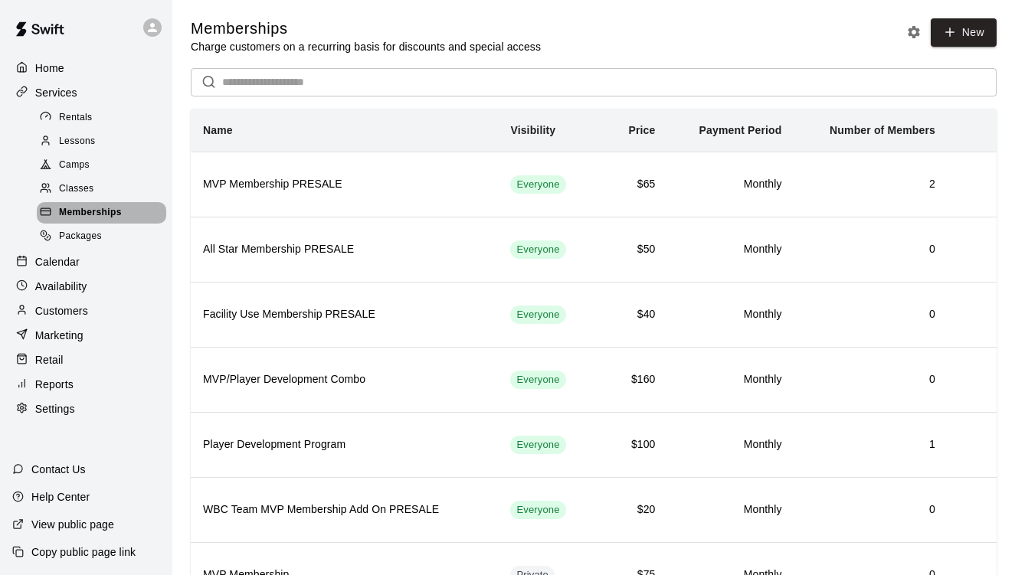
click at [109, 214] on span "Memberships" at bounding box center [90, 212] width 63 height 15
click at [70, 304] on p "Customers" at bounding box center [61, 310] width 53 height 15
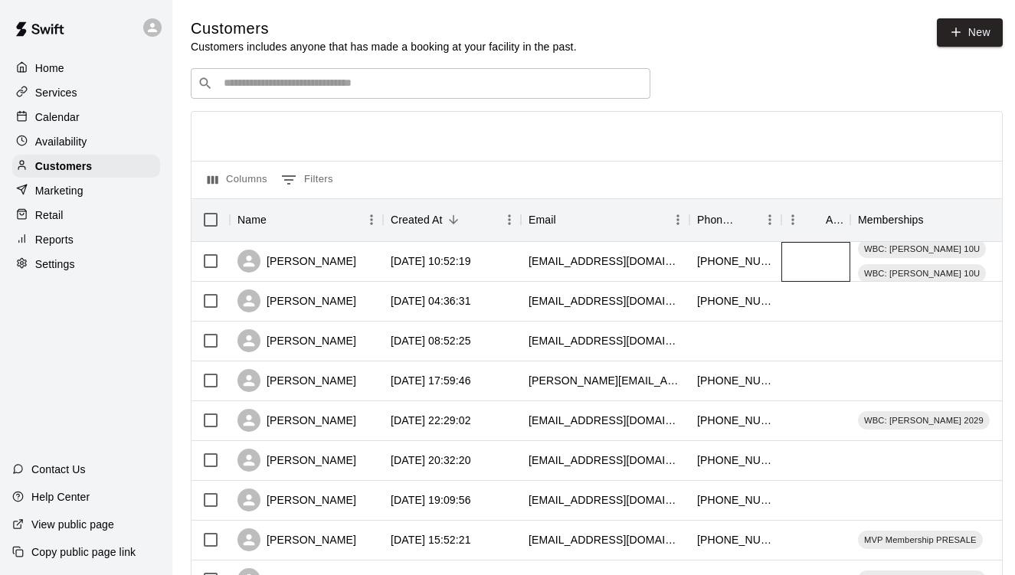
click at [837, 257] on div at bounding box center [815, 262] width 69 height 40
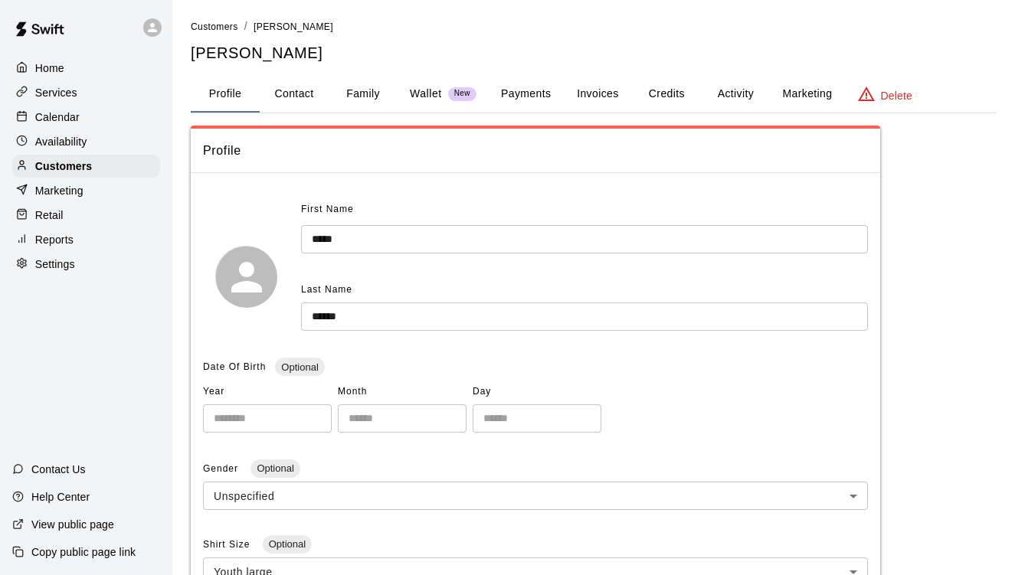
click at [749, 96] on button "Activity" at bounding box center [735, 94] width 69 height 37
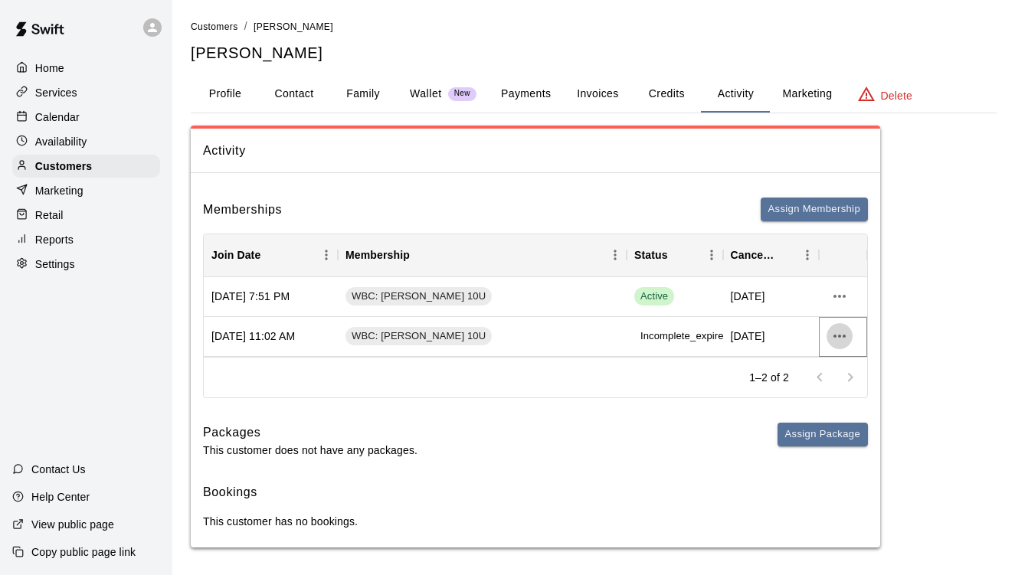
click at [843, 332] on icon "more actions" at bounding box center [839, 336] width 18 height 18
click at [761, 338] on div at bounding box center [507, 287] width 1015 height 575
click at [429, 338] on span "WBC: [PERSON_NAME] 10U" at bounding box center [418, 336] width 146 height 15
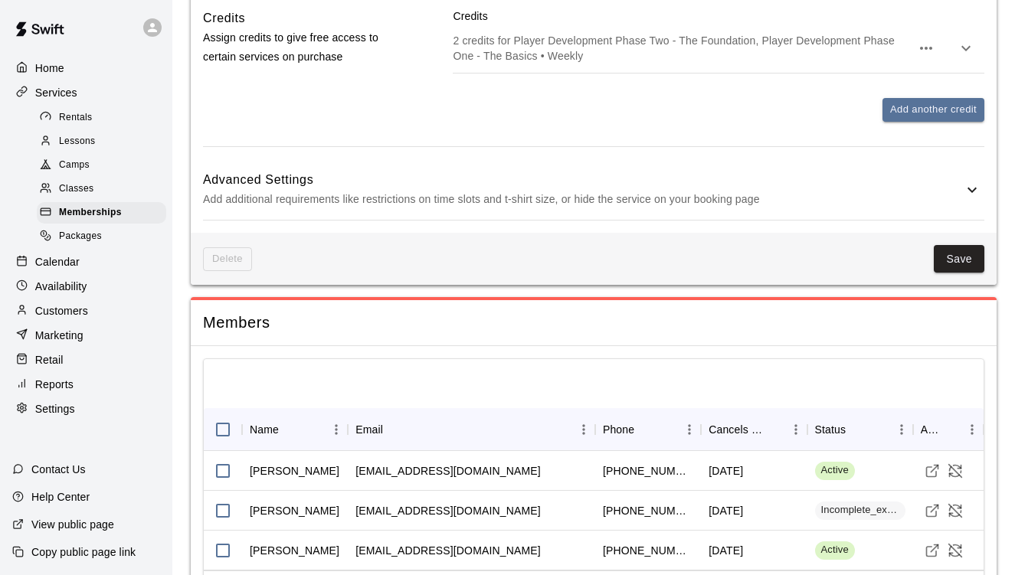
scroll to position [1222, 0]
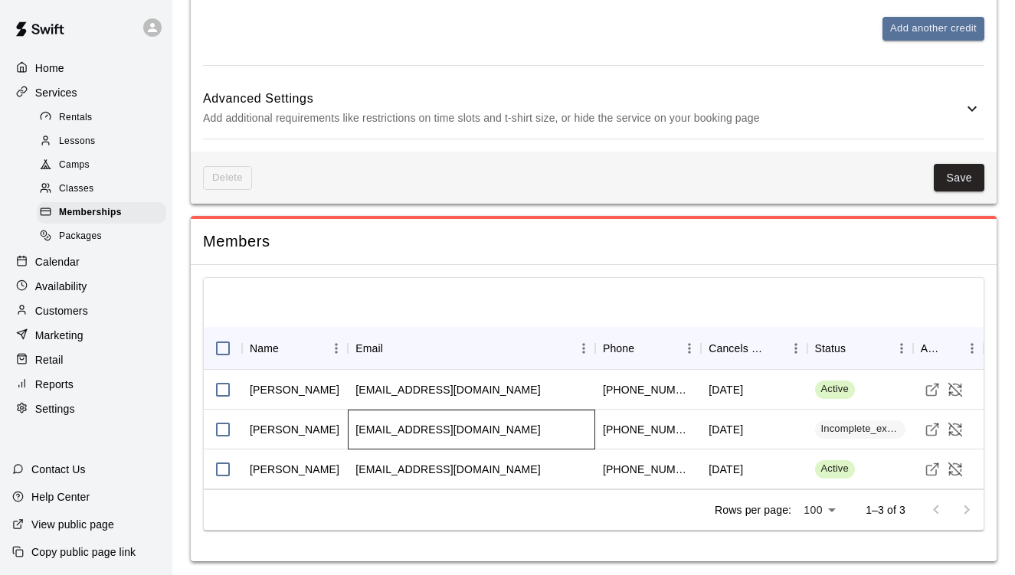
click at [419, 422] on div "[EMAIL_ADDRESS][DOMAIN_NAME]" at bounding box center [447, 429] width 185 height 15
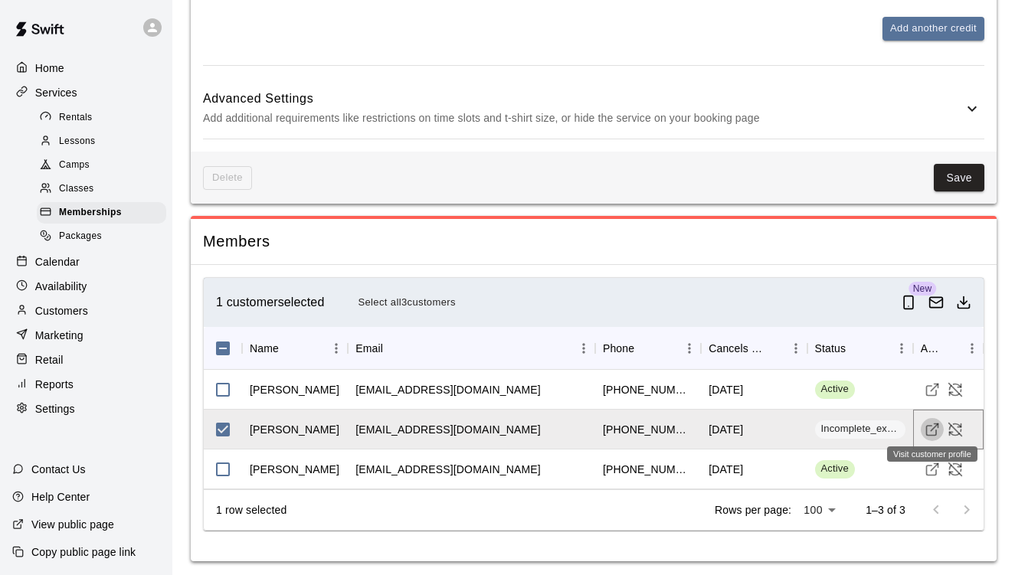
click at [928, 425] on icon "Visit customer profile" at bounding box center [932, 429] width 15 height 15
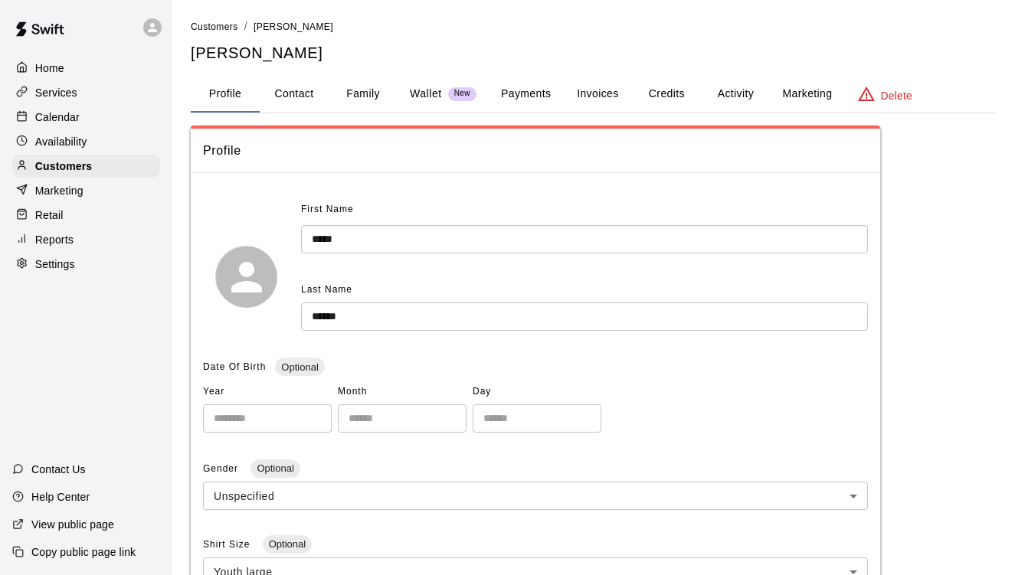
click at [726, 90] on button "Activity" at bounding box center [735, 94] width 69 height 37
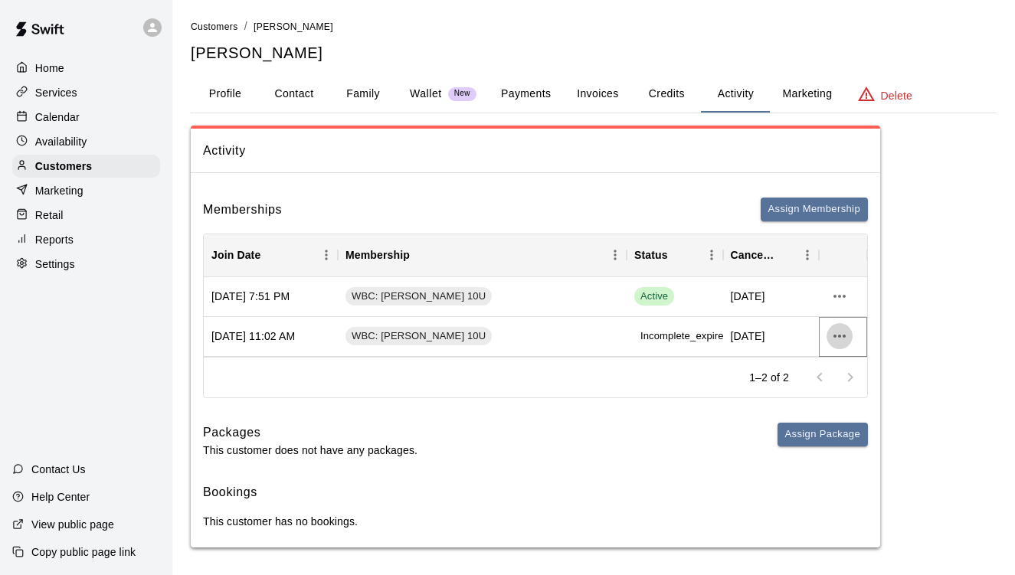
click at [839, 339] on icon "more actions" at bounding box center [839, 336] width 18 height 18
click at [863, 370] on li "View details" at bounding box center [870, 366] width 87 height 25
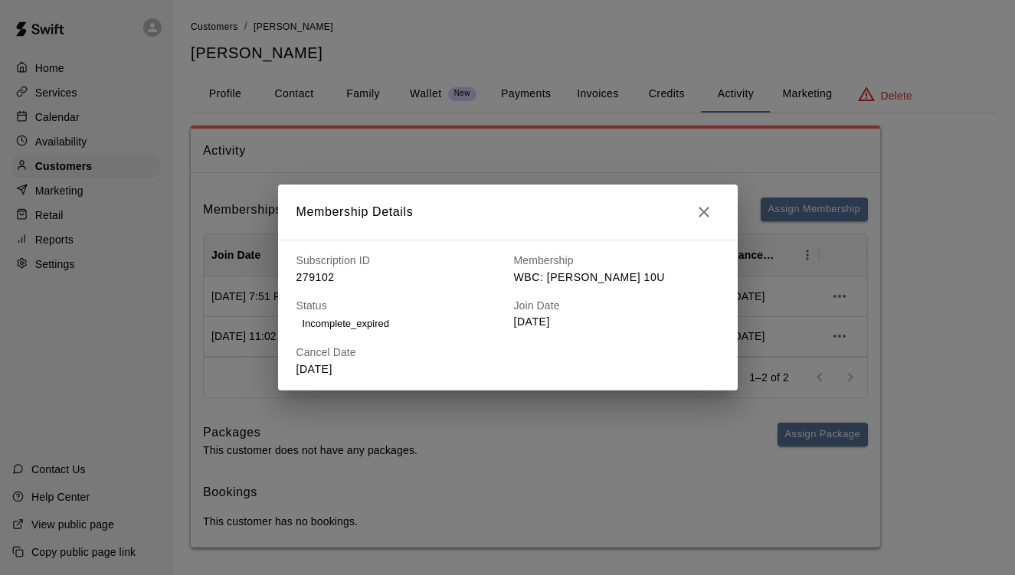
click at [735, 218] on h2 "Membership Details" at bounding box center [508, 212] width 460 height 55
click at [726, 217] on h2 "Membership Details" at bounding box center [508, 212] width 460 height 55
click at [716, 217] on button "button" at bounding box center [704, 212] width 31 height 31
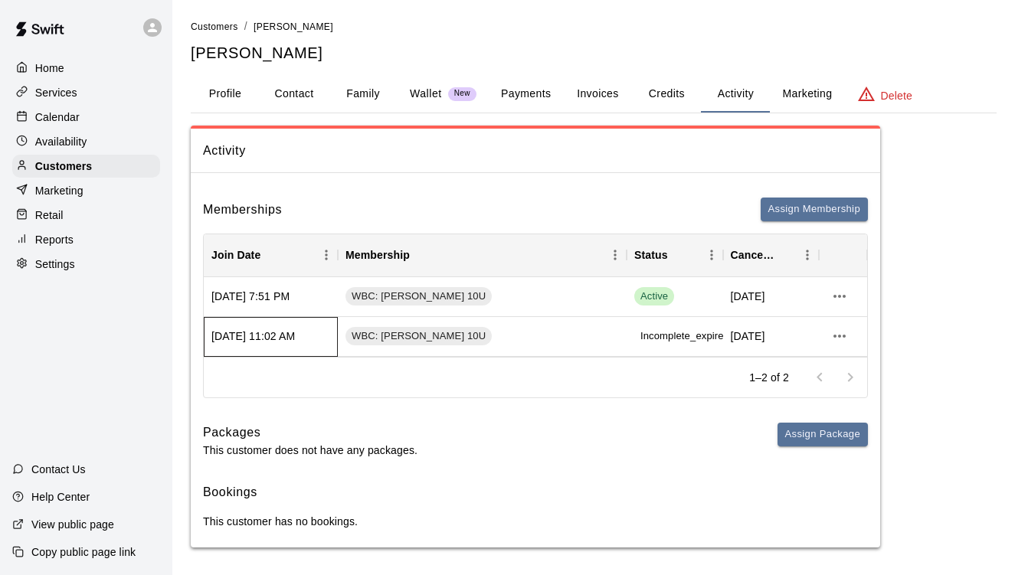
click at [288, 332] on div "[DATE] 11:02 AM" at bounding box center [271, 337] width 134 height 40
click at [748, 339] on span "[DATE]" at bounding box center [748, 336] width 34 height 15
click at [836, 296] on icon "more actions" at bounding box center [839, 296] width 12 height 3
click at [811, 345] on div at bounding box center [507, 287] width 1015 height 575
click at [847, 333] on icon "more actions" at bounding box center [839, 336] width 18 height 18
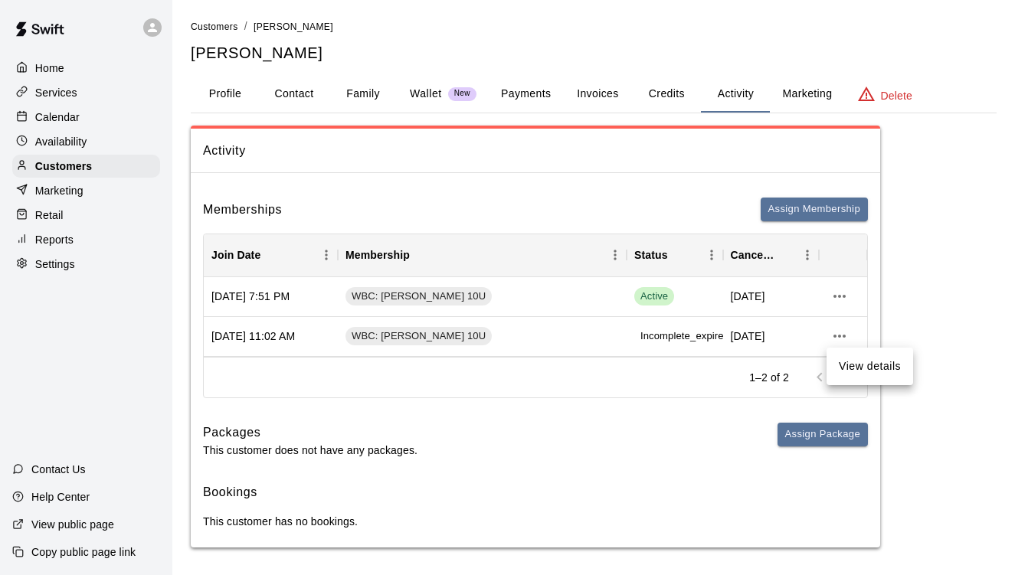
click at [926, 260] on div at bounding box center [507, 287] width 1015 height 575
click at [765, 332] on span "[DATE]" at bounding box center [748, 336] width 34 height 15
click at [905, 88] on p "Delete" at bounding box center [896, 95] width 31 height 15
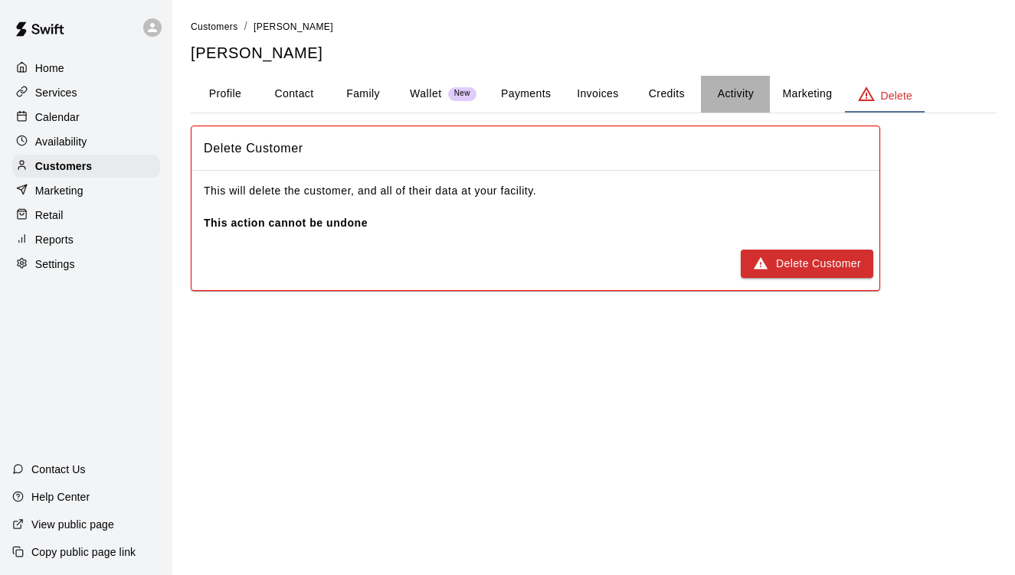
click at [727, 96] on button "Activity" at bounding box center [735, 94] width 69 height 37
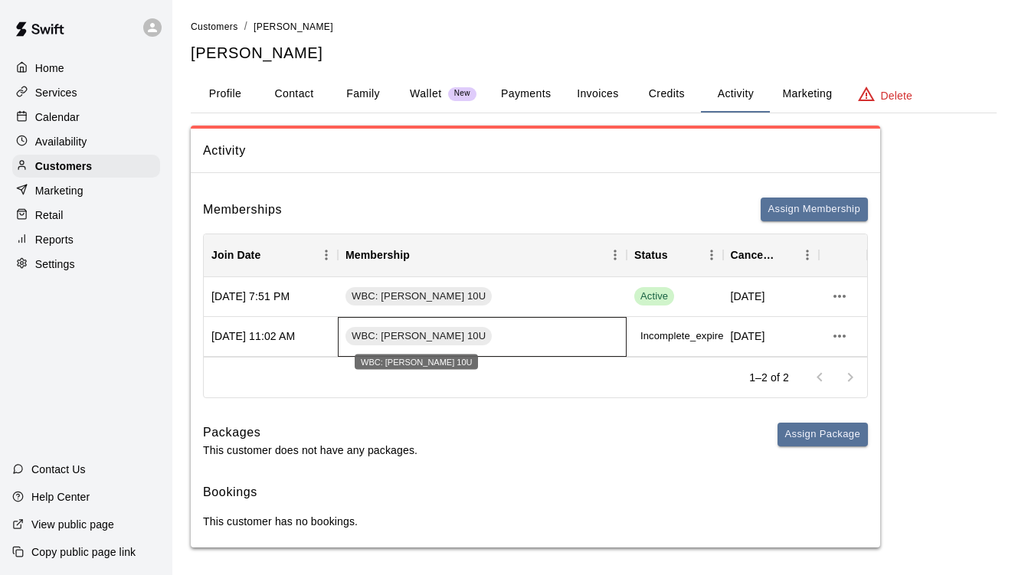
click at [417, 333] on span "WBC: [PERSON_NAME] 10U" at bounding box center [418, 336] width 146 height 15
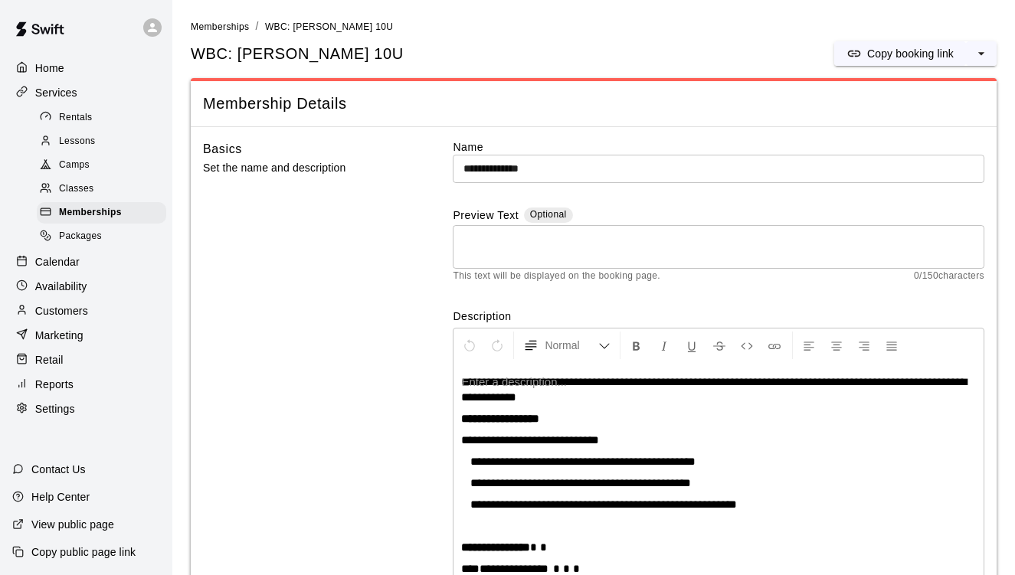
scroll to position [256, 0]
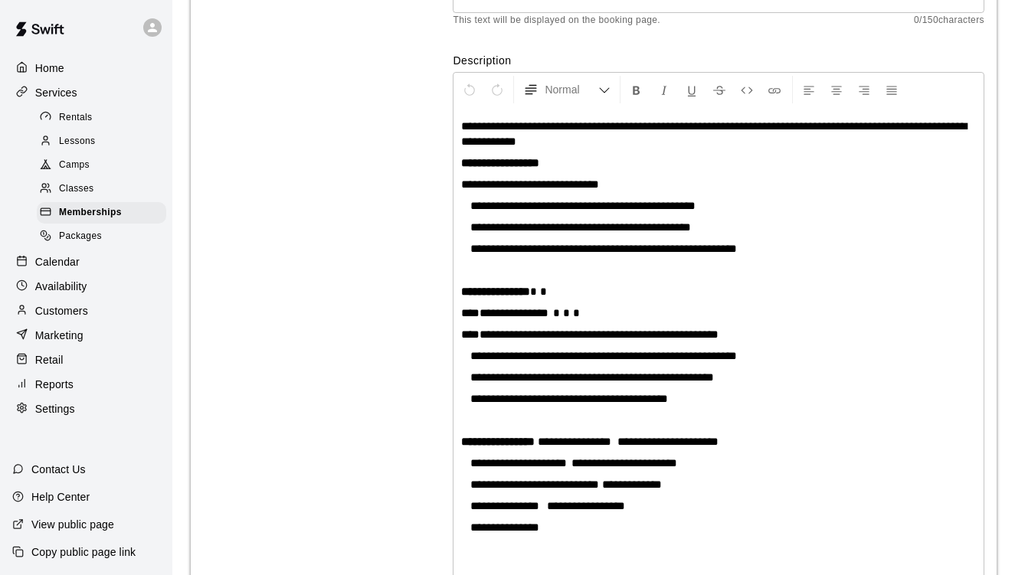
click at [392, 320] on div "Basics Set the name and description" at bounding box center [304, 252] width 203 height 736
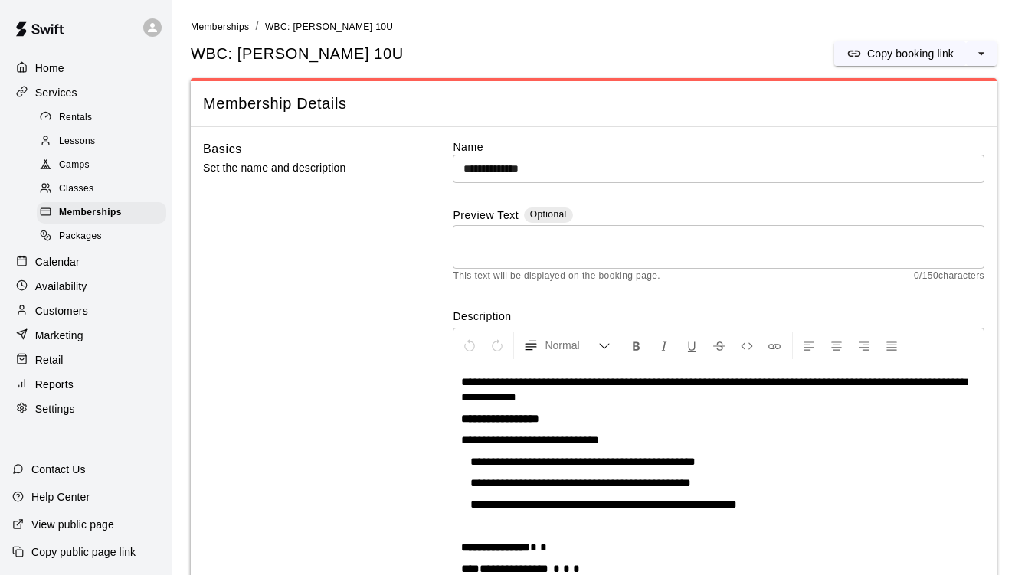
scroll to position [0, 0]
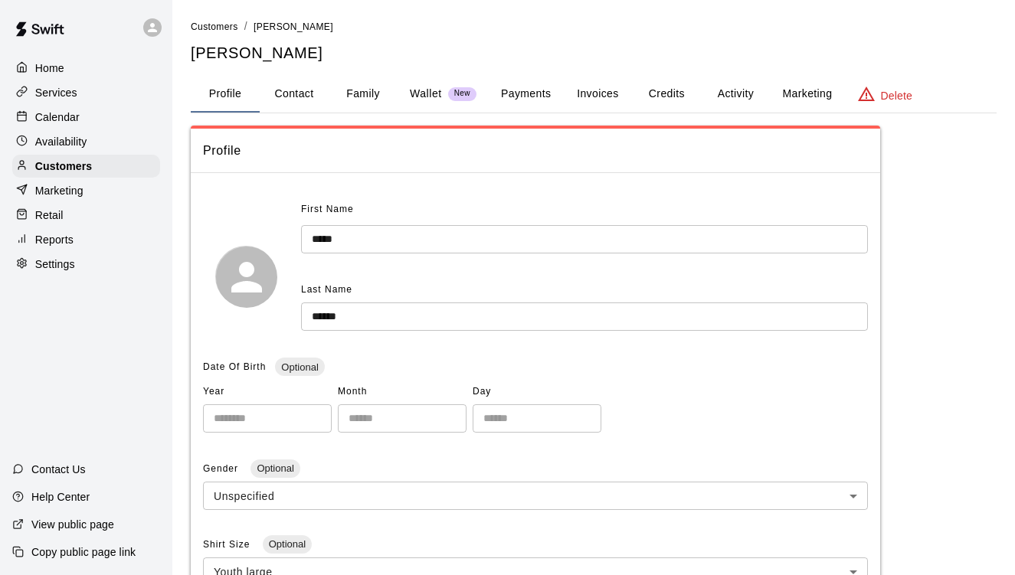
click at [38, 74] on p "Home" at bounding box center [49, 68] width 29 height 15
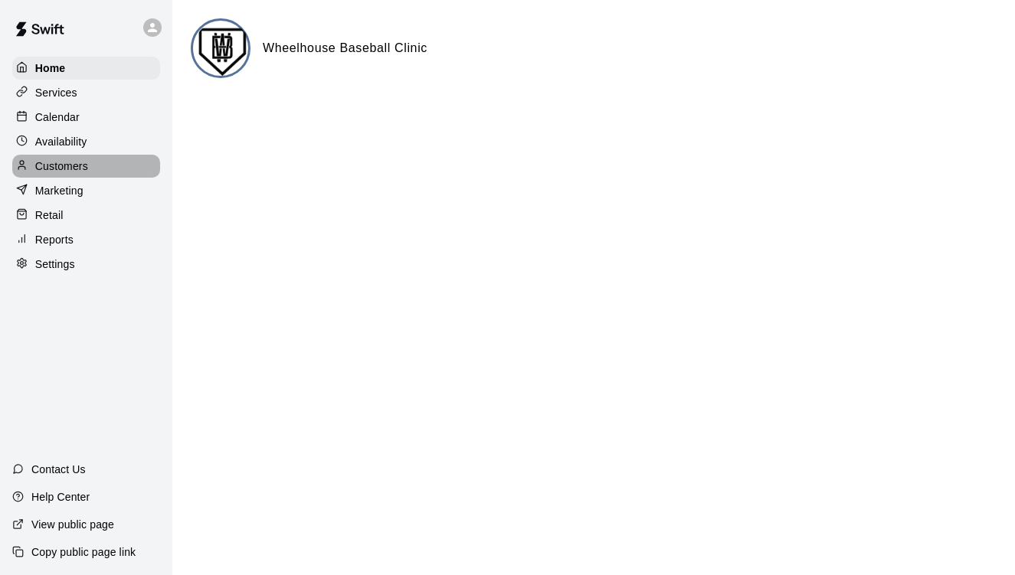
click at [57, 174] on div "Customers" at bounding box center [86, 166] width 148 height 23
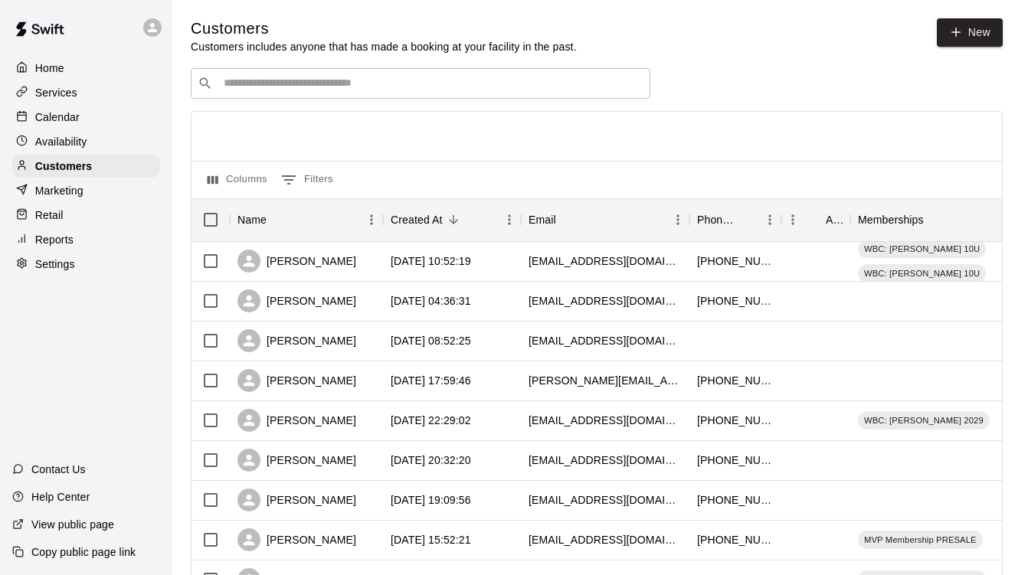
click at [366, 85] on input "Search customers by name or email" at bounding box center [431, 83] width 424 height 15
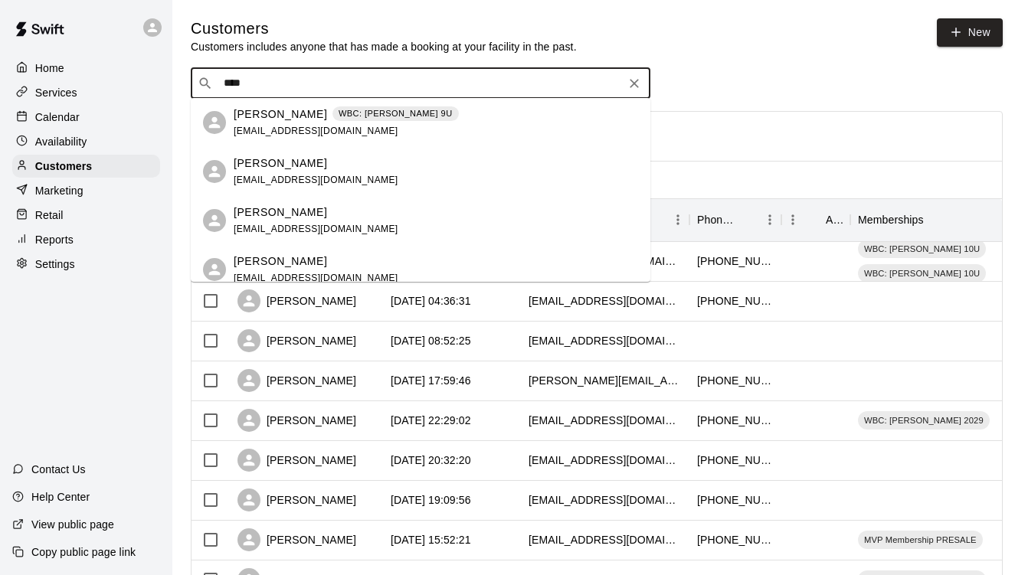
type input "*****"
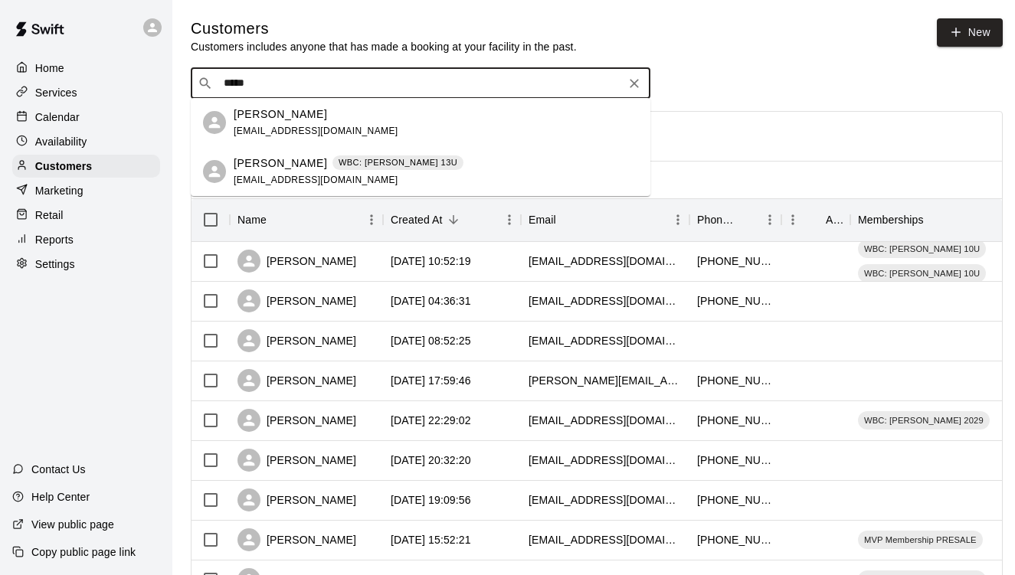
click at [278, 163] on p "[PERSON_NAME]" at bounding box center [280, 164] width 93 height 16
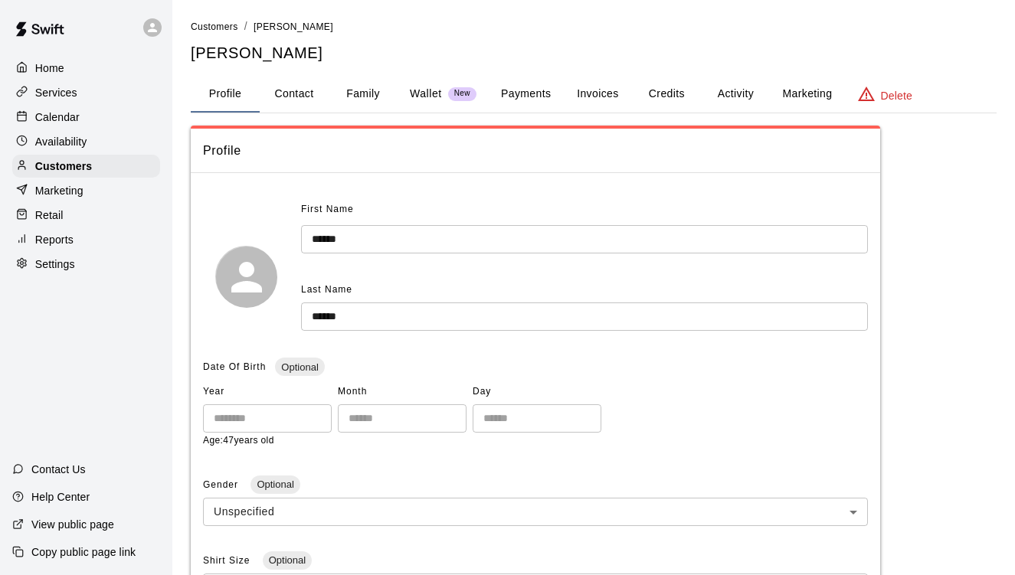
click at [428, 97] on p "Wallet" at bounding box center [426, 94] width 32 height 16
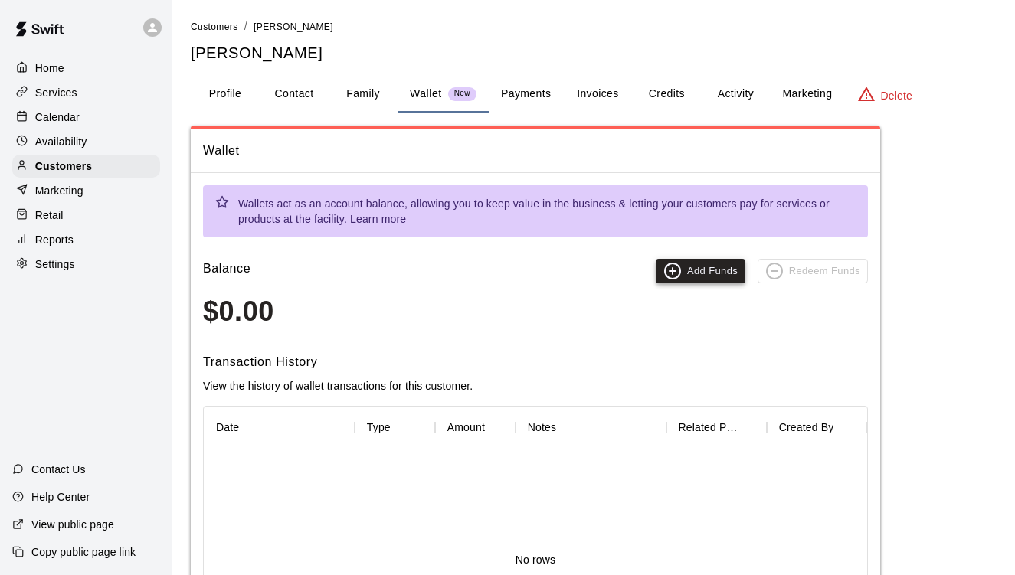
click at [686, 275] on button "Add Funds" at bounding box center [701, 271] width 90 height 25
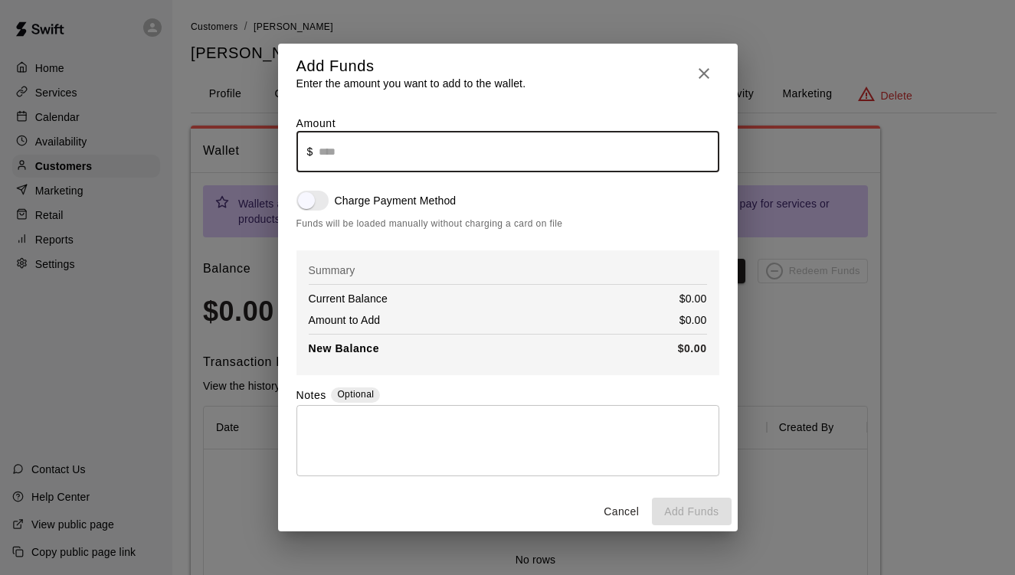
click at [367, 149] on input "text" at bounding box center [519, 151] width 400 height 41
type input "******"
click at [351, 441] on textarea at bounding box center [507, 441] width 401 height 46
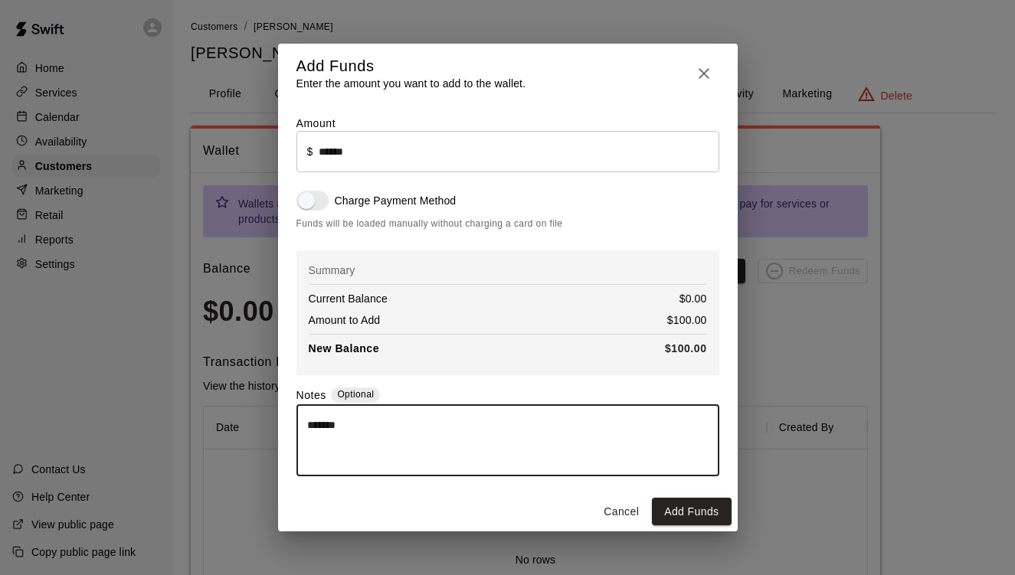
type textarea "*******"
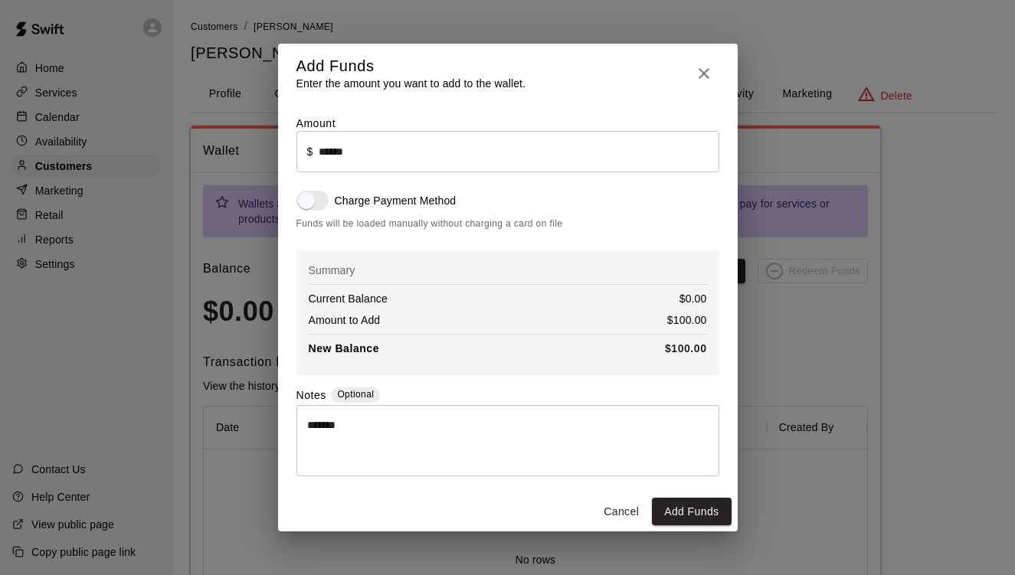
click at [675, 494] on div "Cancel Add Funds" at bounding box center [508, 512] width 460 height 41
click at [677, 506] on button "Add Funds" at bounding box center [691, 512] width 79 height 28
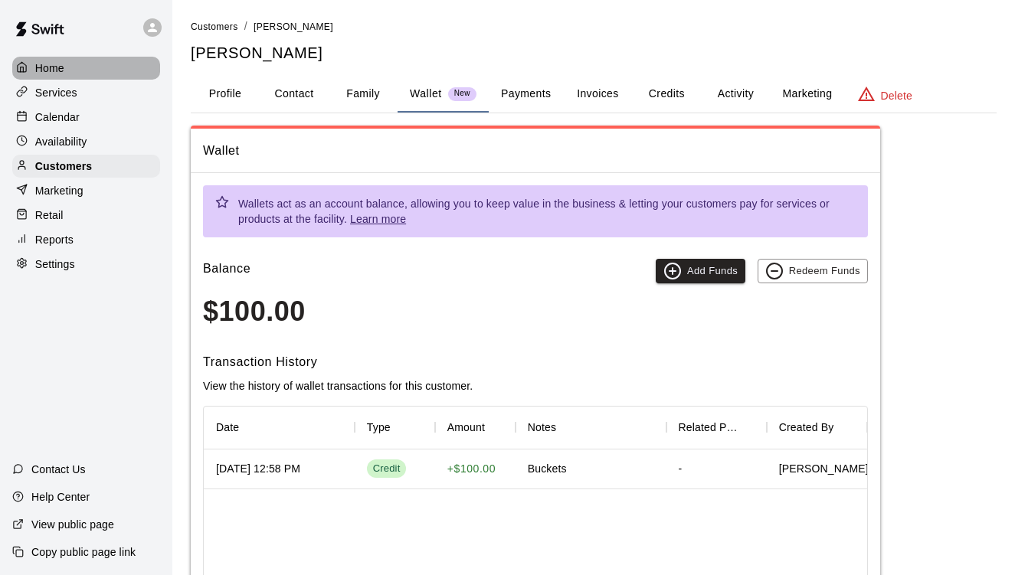
click at [31, 73] on div at bounding box center [25, 68] width 19 height 15
